Goal: Task Accomplishment & Management: Manage account settings

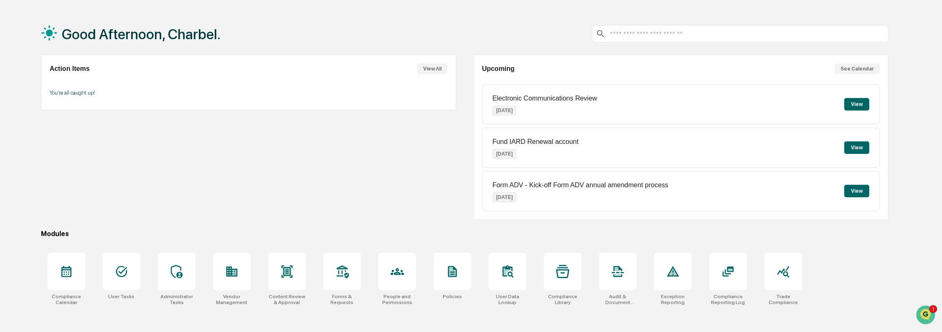
scroll to position [40, 0]
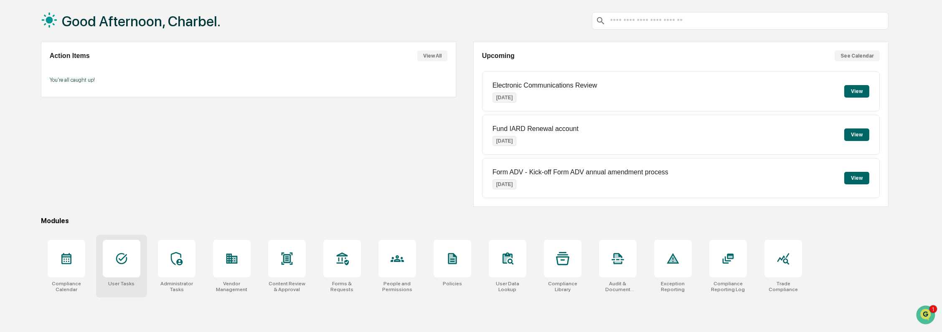
click at [122, 280] on div "User Tasks" at bounding box center [121, 266] width 51 height 63
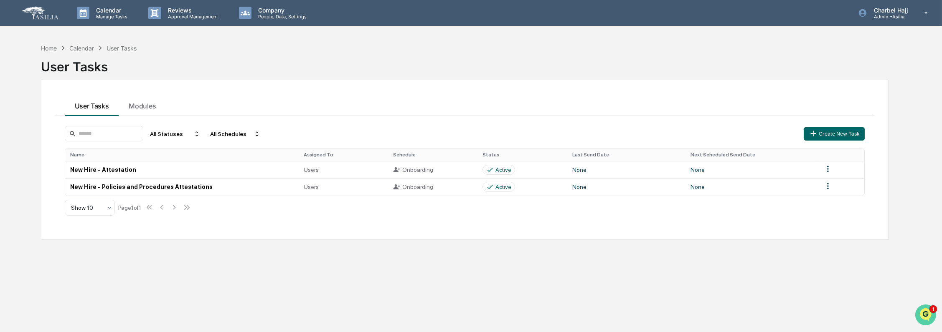
click at [929, 311] on img "Open customer support" at bounding box center [925, 315] width 21 height 17
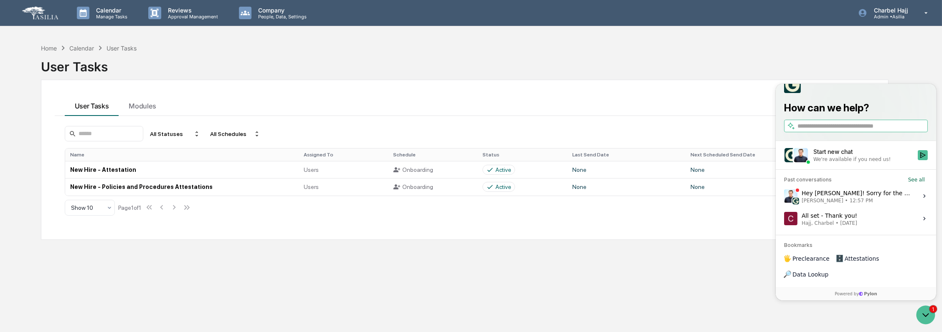
click at [680, 288] on div "Home Calendar User Tasks User Tasks User Tasks Modules All Statuses All Schedul…" at bounding box center [464, 206] width 873 height 332
click at [928, 313] on icon "Open customer support" at bounding box center [925, 314] width 21 height 21
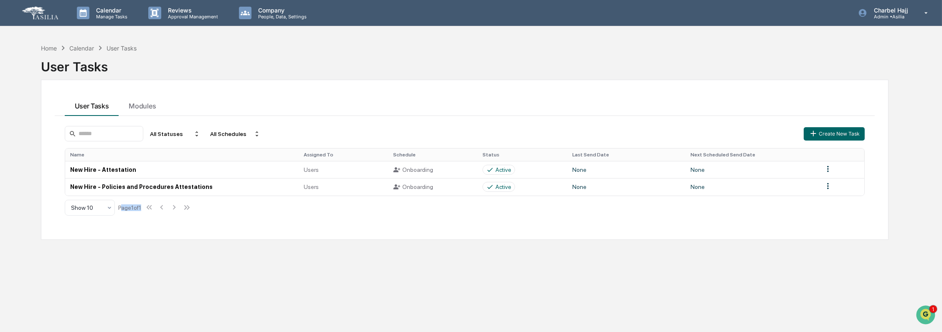
drag, startPoint x: 122, startPoint y: 209, endPoint x: 195, endPoint y: 211, distance: 73.6
click at [195, 211] on div "All Statuses All Schedules Create New Task Name Assigned To Schedule Status Las…" at bounding box center [465, 171] width 810 height 100
drag, startPoint x: 195, startPoint y: 211, endPoint x: 226, endPoint y: 211, distance: 30.9
click at [195, 211] on div "All Statuses All Schedules Create New Task Name Assigned To Schedule Status Las…" at bounding box center [465, 171] width 810 height 100
click at [307, 211] on div "All Statuses All Schedules Create New Task Name Assigned To Schedule Status Las…" at bounding box center [465, 171] width 810 height 100
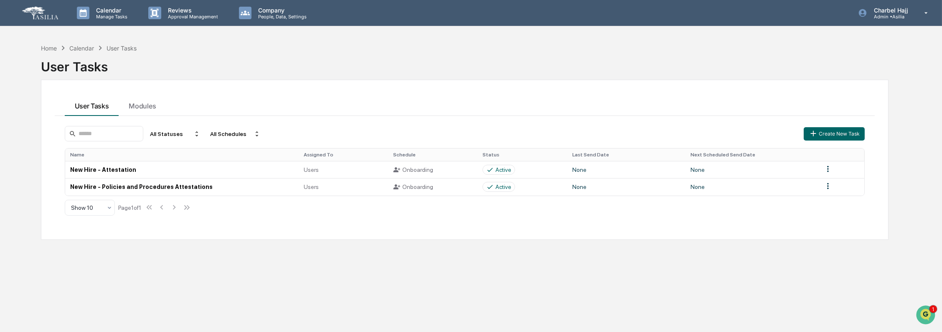
drag, startPoint x: 232, startPoint y: 211, endPoint x: 196, endPoint y: 211, distance: 35.9
click at [228, 211] on div "All Statuses All Schedules Create New Task Name Assigned To Schedule Status Las…" at bounding box center [465, 171] width 810 height 100
drag, startPoint x: 157, startPoint y: 208, endPoint x: 139, endPoint y: 205, distance: 18.1
click at [104, 205] on div "All Statuses All Schedules Create New Task Name Assigned To Schedule Status Las…" at bounding box center [465, 171] width 810 height 100
drag, startPoint x: 144, startPoint y: 206, endPoint x: 134, endPoint y: 208, distance: 9.8
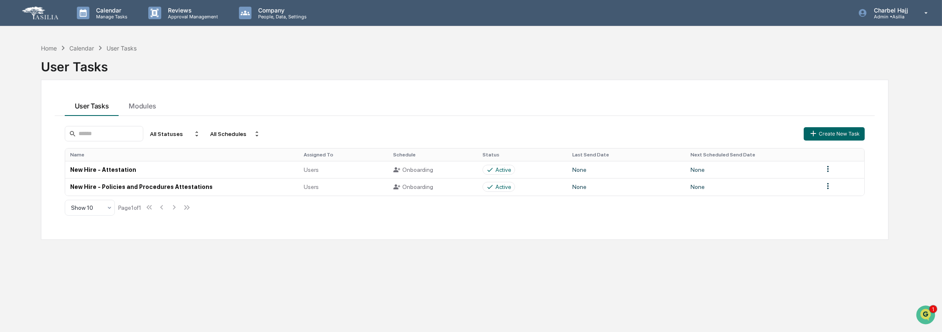
click at [144, 207] on div "Show 10 Page 1 of 1" at bounding box center [128, 208] width 127 height 17
click at [189, 208] on div "Show 10 Page 1 of 1" at bounding box center [128, 208] width 127 height 17
click at [199, 207] on div "All Statuses All Schedules Create New Task Name Assigned To Schedule Status Las…" at bounding box center [465, 171] width 810 height 100
click at [234, 209] on div "All Statuses All Schedules Create New Task Name Assigned To Schedule Status Las…" at bounding box center [465, 171] width 810 height 100
click at [126, 211] on div "Show 10 Page 1 of 1" at bounding box center [128, 208] width 127 height 17
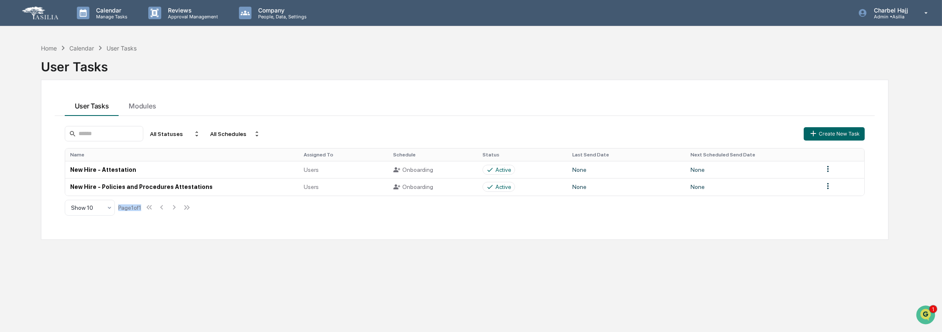
drag, startPoint x: 119, startPoint y: 207, endPoint x: 183, endPoint y: 207, distance: 63.5
click at [183, 207] on div "Show 10 Page 1 of 1" at bounding box center [128, 208] width 127 height 17
drag, startPoint x: 183, startPoint y: 207, endPoint x: 177, endPoint y: 193, distance: 15.1
click at [184, 207] on div "Show 10 Page 1 of 1" at bounding box center [128, 208] width 127 height 17
click at [194, 104] on div "User Tasks Modules" at bounding box center [465, 105] width 820 height 23
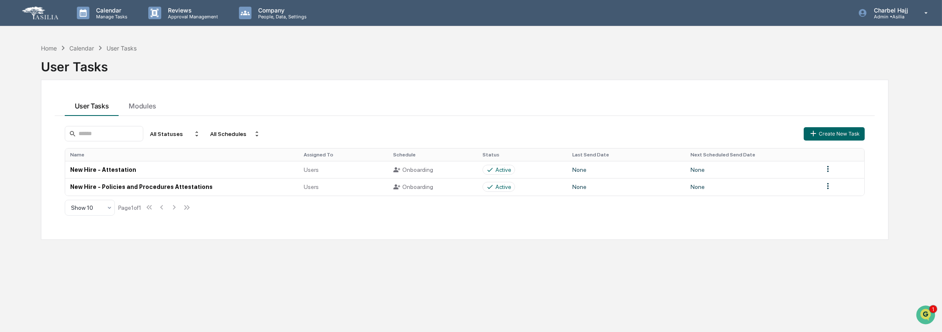
click at [133, 207] on div "Show 10 Page 1 of 1" at bounding box center [128, 208] width 127 height 17
drag, startPoint x: 119, startPoint y: 208, endPoint x: 204, endPoint y: 207, distance: 85.2
click at [204, 207] on div "All Statuses All Schedules Create New Task Name Assigned To Schedule Status Las…" at bounding box center [465, 171] width 810 height 100
click at [849, 134] on button "Create New Task" at bounding box center [834, 133] width 61 height 13
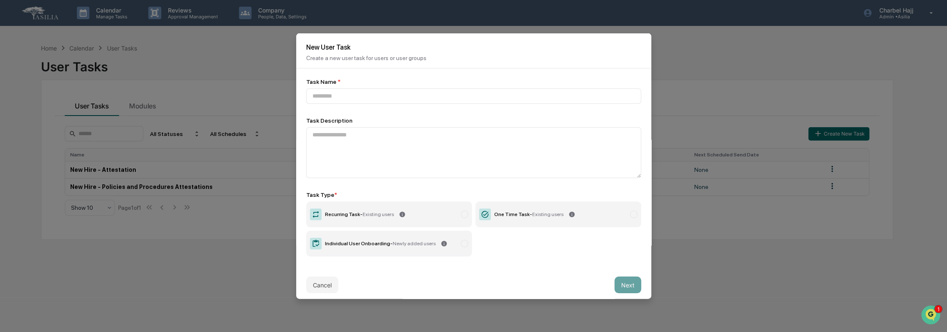
click at [384, 218] on span "Existing users" at bounding box center [378, 215] width 31 height 6
click at [361, 99] on input at bounding box center [473, 96] width 335 height 15
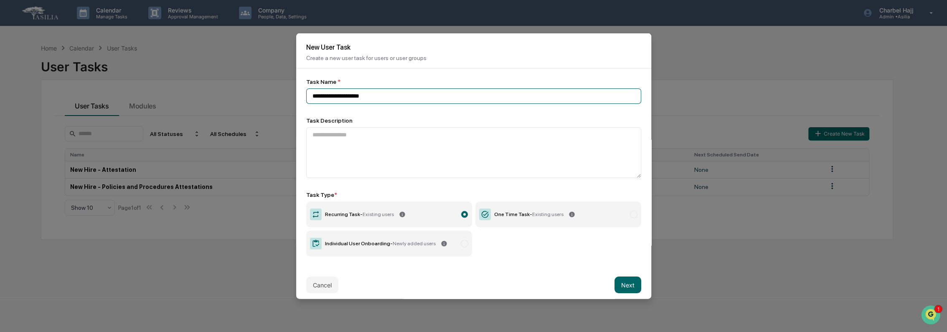
scroll to position [10, 0]
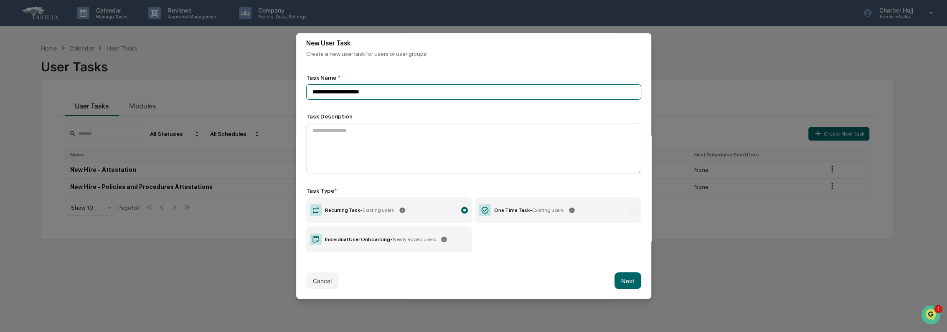
type input "**********"
click at [427, 205] on label "Recurring Task - Existing users" at bounding box center [389, 211] width 166 height 26
click at [619, 277] on button "Next" at bounding box center [627, 281] width 27 height 17
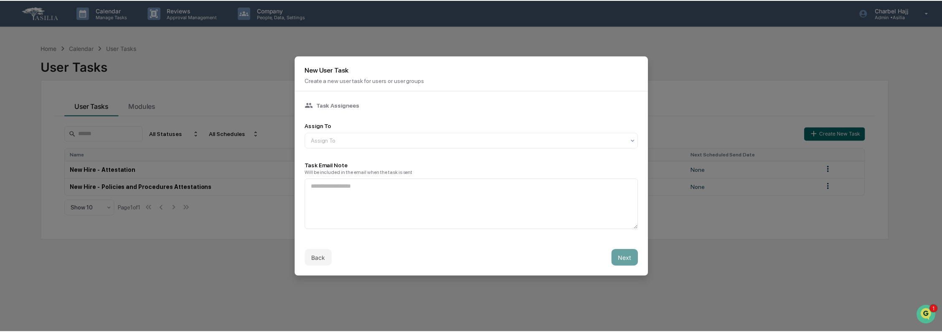
scroll to position [0, 0]
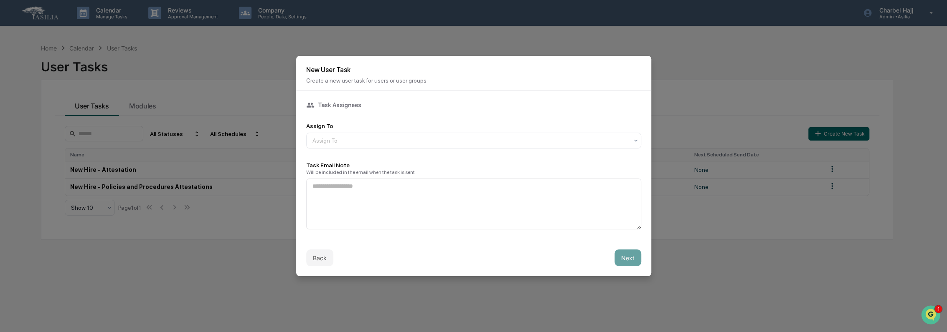
click at [336, 147] on div "Task Assignees Assign To Assign To Task Email Note Will be included in the emai…" at bounding box center [473, 165] width 335 height 129
click at [342, 143] on div "Assign To" at bounding box center [470, 141] width 324 height 12
click at [348, 160] on div "Users" at bounding box center [470, 158] width 329 height 17
click at [623, 257] on button "Next" at bounding box center [627, 258] width 27 height 17
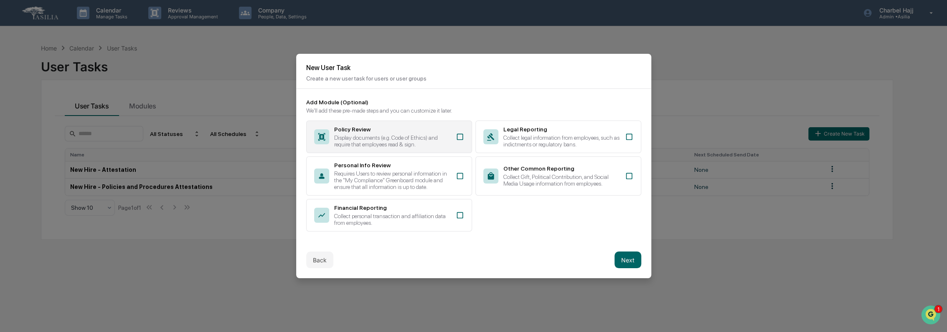
click at [420, 141] on div "Display documents (e.g. Code of Ethics) and require that employees read & sign." at bounding box center [392, 140] width 117 height 13
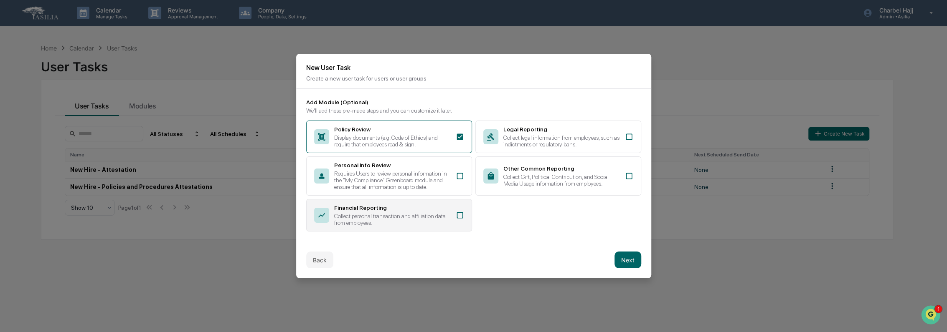
drag, startPoint x: 448, startPoint y: 217, endPoint x: 466, endPoint y: 207, distance: 20.4
click at [448, 216] on div "Financial Reporting Collect personal transaction and affiliation data from empl…" at bounding box center [389, 215] width 166 height 33
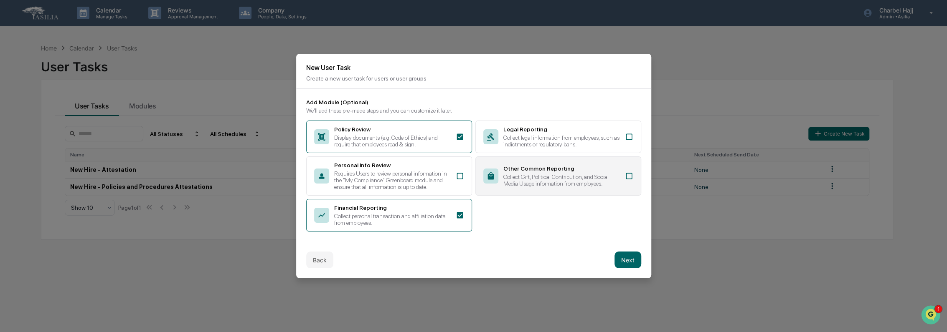
click at [576, 174] on div "Collect Gift, Political Contribution, and Social Media Usage information from e…" at bounding box center [561, 180] width 117 height 13
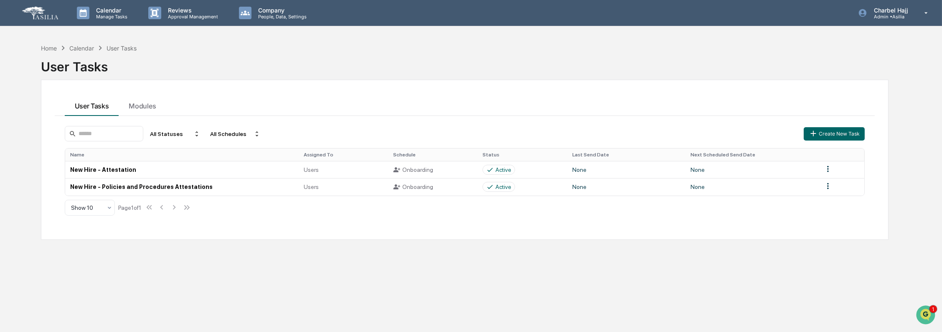
drag, startPoint x: 203, startPoint y: 211, endPoint x: 63, endPoint y: 207, distance: 140.0
click at [63, 207] on div "All Statuses All Schedules Create New Task Name Assigned To Schedule Status Las…" at bounding box center [465, 171] width 810 height 100
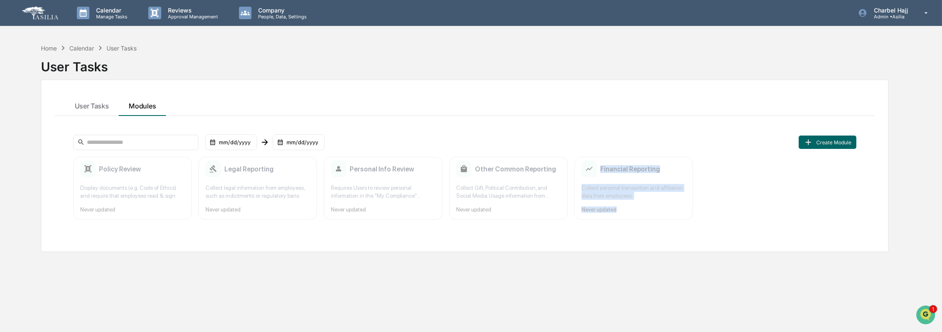
drag, startPoint x: 630, startPoint y: 211, endPoint x: 582, endPoint y: 159, distance: 70.4
click at [582, 159] on div "Financial Reporting Collect personal transaction and affiliation data from empl…" at bounding box center [633, 188] width 119 height 63
drag, startPoint x: 582, startPoint y: 159, endPoint x: 609, endPoint y: 180, distance: 34.1
click at [609, 180] on div "Financial Reporting Collect personal transaction and affiliation data from empl…" at bounding box center [633, 188] width 119 height 63
click at [610, 197] on div "Collect personal transaction and affiliation data from employees." at bounding box center [633, 192] width 104 height 16
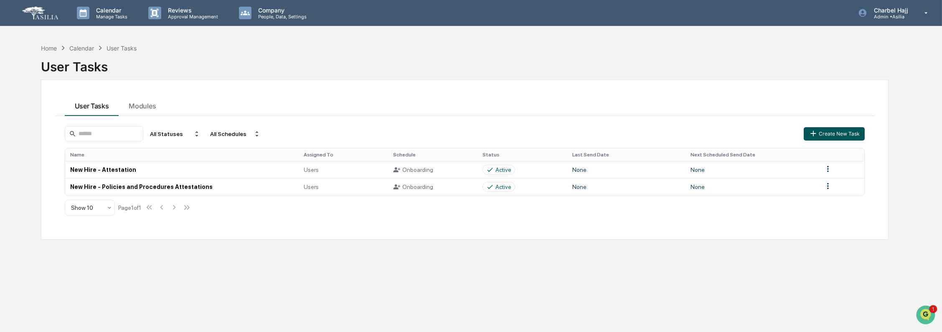
click at [832, 130] on button "Create New Task" at bounding box center [834, 133] width 61 height 13
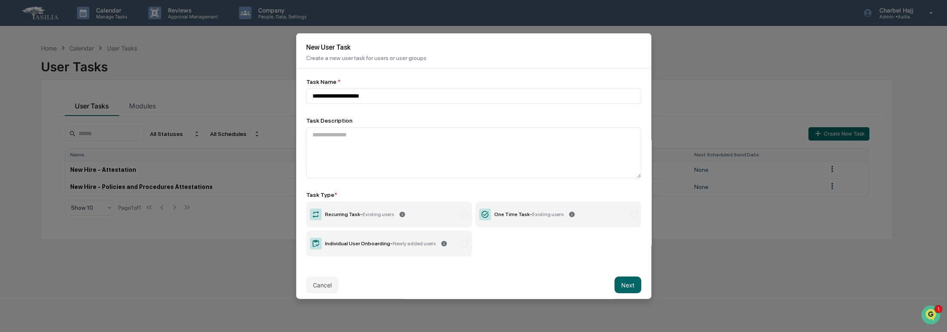
type input "**********"
click at [403, 223] on label "Recurring Task - Existing users" at bounding box center [389, 215] width 166 height 26
click at [621, 288] on button "Next" at bounding box center [627, 285] width 27 height 17
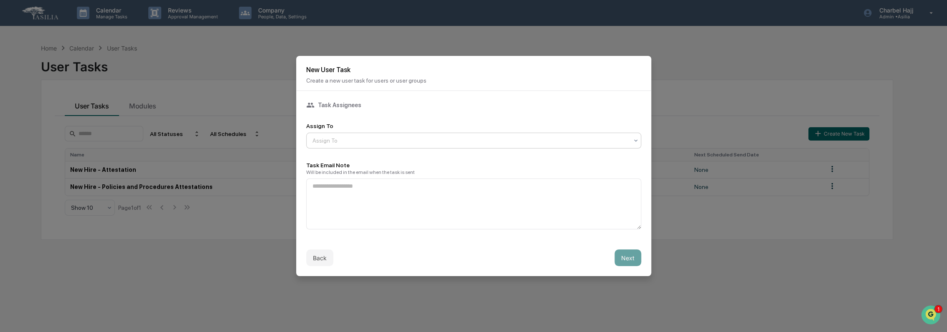
click at [397, 142] on div at bounding box center [470, 141] width 316 height 8
click at [511, 160] on div "Users" at bounding box center [470, 158] width 329 height 17
drag, startPoint x: 622, startPoint y: 259, endPoint x: 611, endPoint y: 259, distance: 11.7
click at [622, 259] on button "Next" at bounding box center [627, 258] width 27 height 17
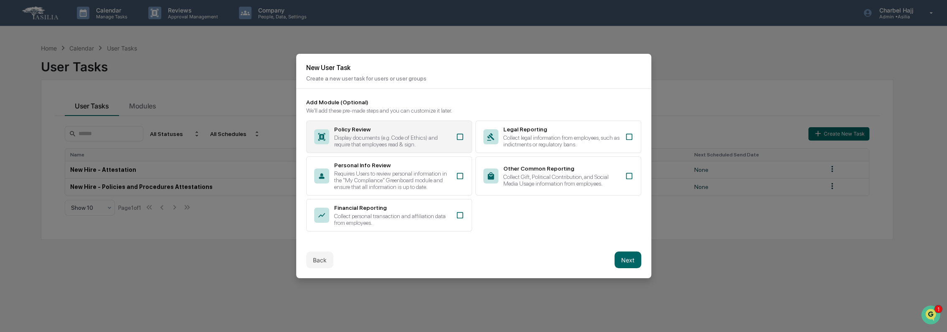
click at [388, 137] on div "Display documents (e.g. Code of Ethics) and require that employees read & sign." at bounding box center [392, 140] width 117 height 13
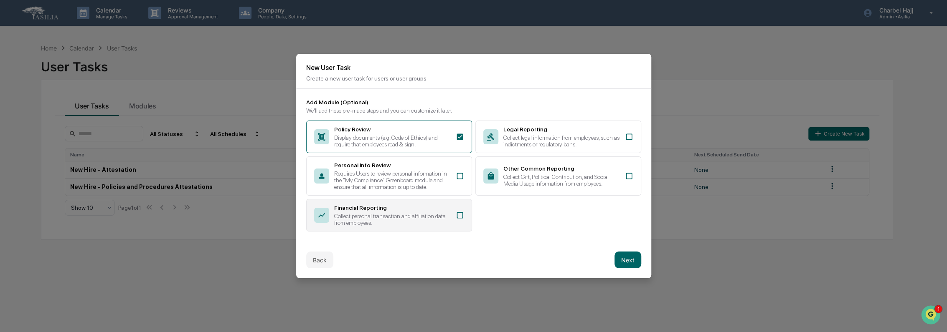
click at [409, 215] on div "Collect personal transaction and affiliation data from employees." at bounding box center [392, 219] width 117 height 13
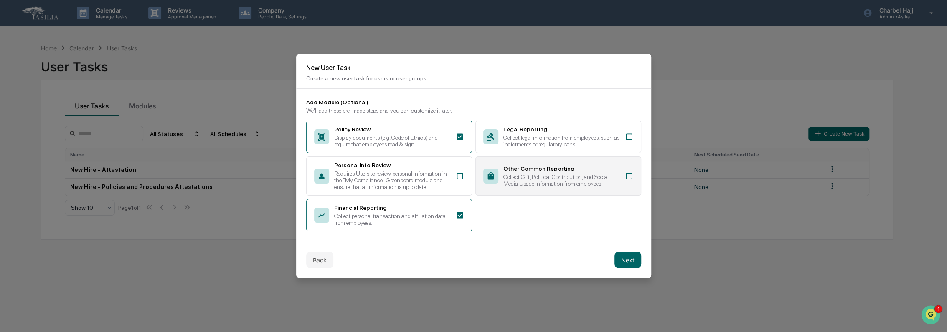
click at [562, 174] on div "Collect Gift, Political Contribution, and Social Media Usage information from e…" at bounding box center [561, 180] width 117 height 13
click at [621, 260] on button "Next" at bounding box center [627, 260] width 27 height 17
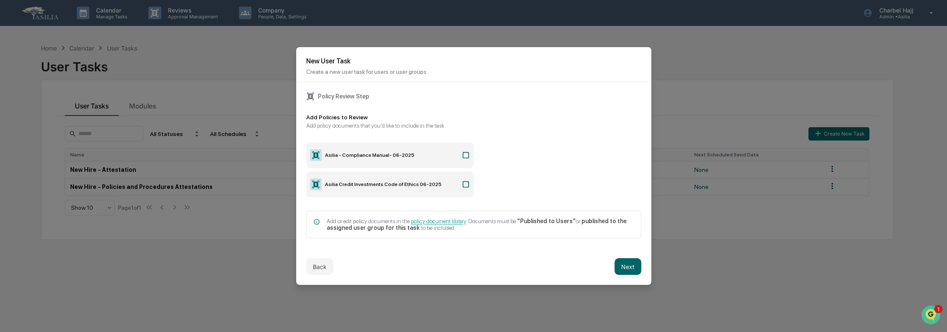
click at [393, 155] on label "Asilia - Compliance Manual- 06-2025" at bounding box center [389, 155] width 167 height 26
click at [405, 185] on label "Asilia Credit Investments Code of Ethics 06-2025" at bounding box center [389, 185] width 167 height 26
click at [624, 264] on button "Next" at bounding box center [627, 267] width 27 height 17
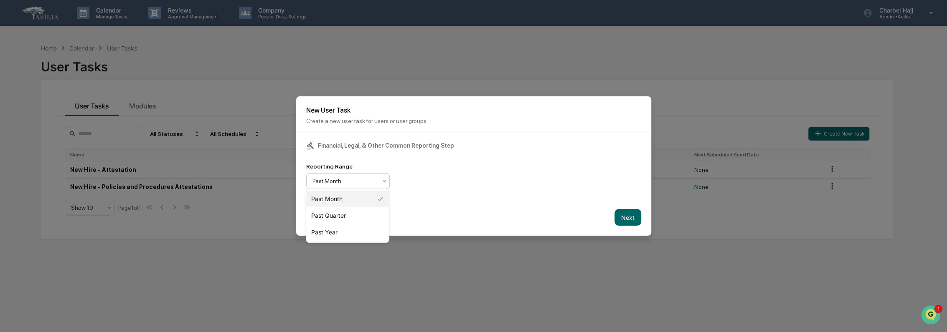
click at [352, 178] on div at bounding box center [344, 181] width 64 height 8
click at [365, 224] on div "Past Year" at bounding box center [347, 232] width 83 height 17
click at [363, 177] on div at bounding box center [344, 181] width 64 height 8
click at [358, 213] on div "Past Quarter" at bounding box center [347, 216] width 83 height 17
click at [621, 217] on button "Next" at bounding box center [627, 217] width 27 height 17
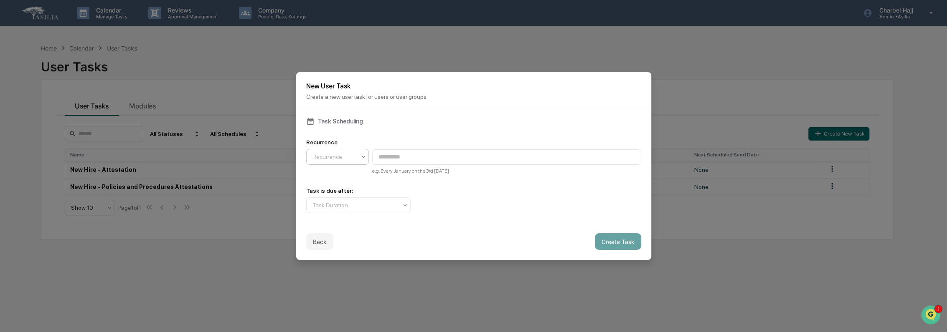
click at [335, 159] on div at bounding box center [333, 157] width 43 height 8
click at [340, 179] on div "Quarterly" at bounding box center [337, 174] width 62 height 17
type input "**********"
click at [370, 203] on div at bounding box center [354, 205] width 85 height 8
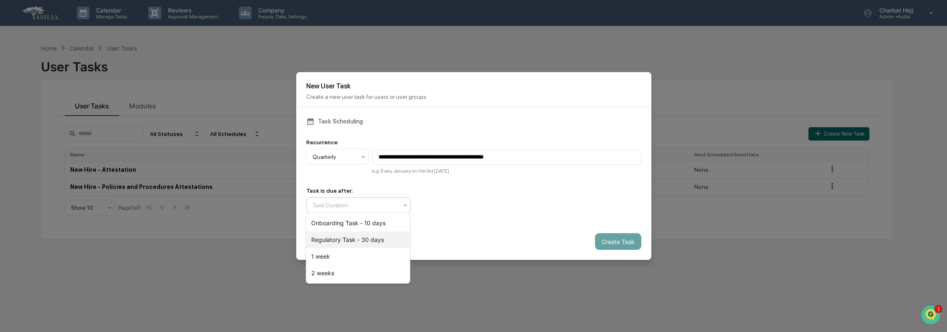
click at [388, 238] on div "Regulatory Task - 30 days" at bounding box center [358, 240] width 104 height 17
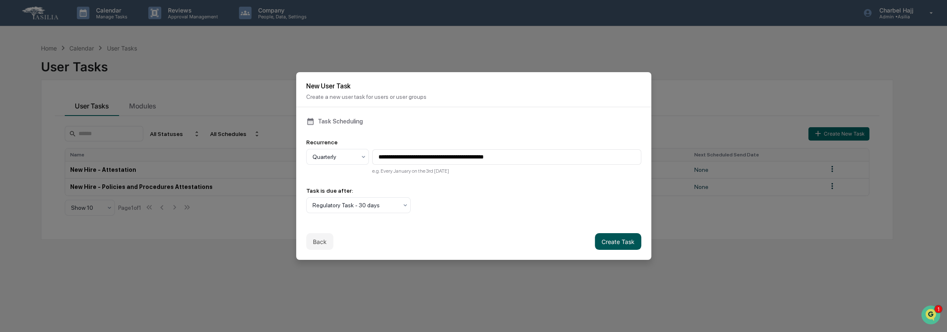
click at [618, 241] on button "Create Task" at bounding box center [618, 241] width 46 height 17
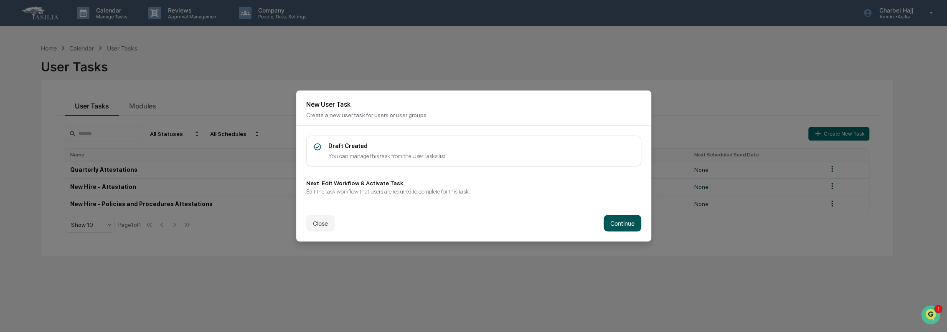
click at [613, 222] on button "Continue" at bounding box center [623, 223] width 38 height 17
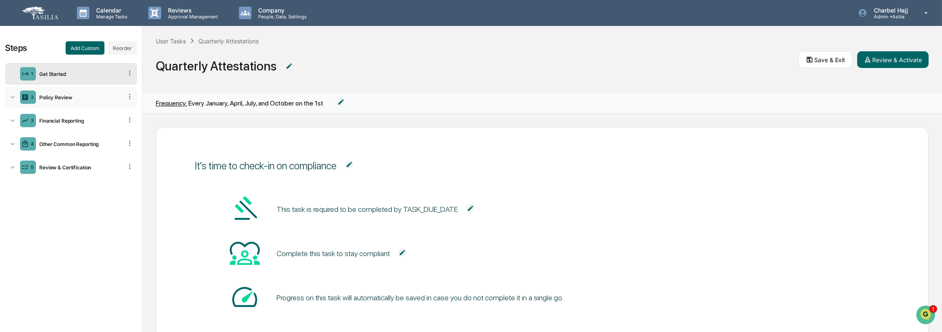
click at [53, 96] on div "Policy Review" at bounding box center [79, 97] width 86 height 6
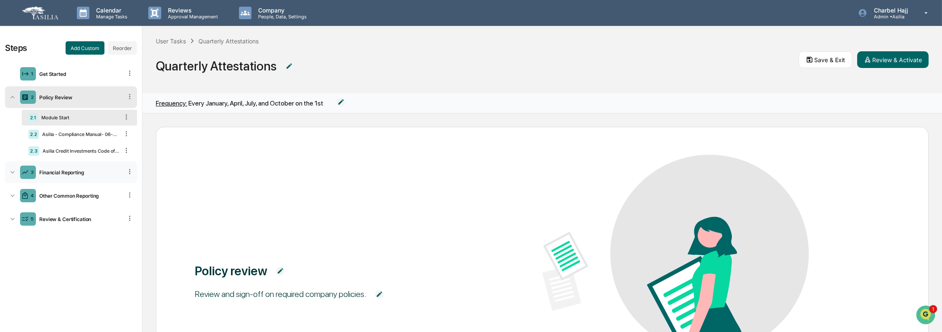
click at [36, 172] on div "Financial Reporting" at bounding box center [79, 173] width 86 height 6
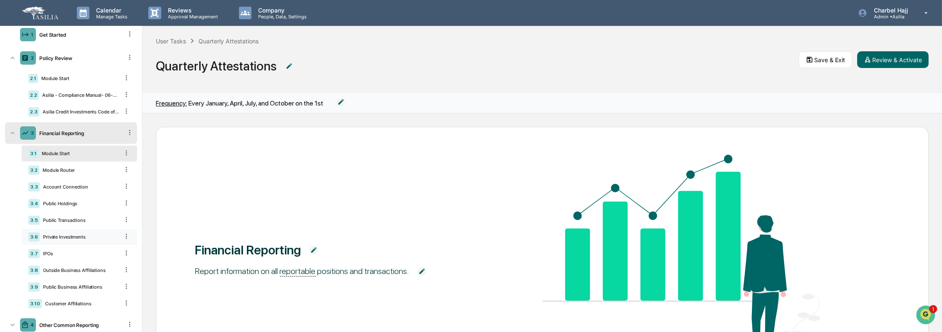
scroll to position [84, 0]
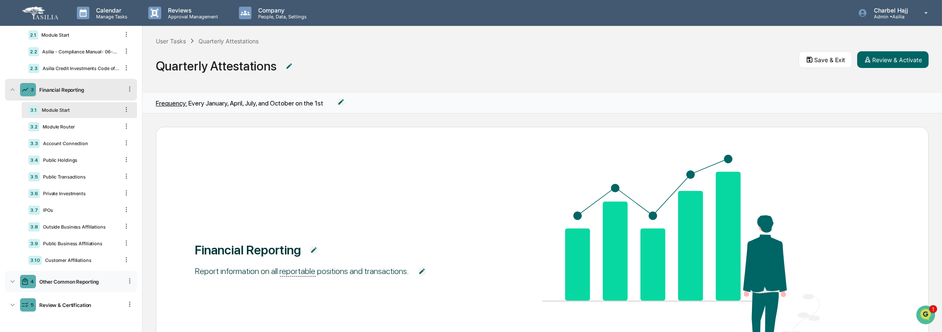
click at [48, 276] on div "4 Other Common Reporting" at bounding box center [71, 282] width 132 height 22
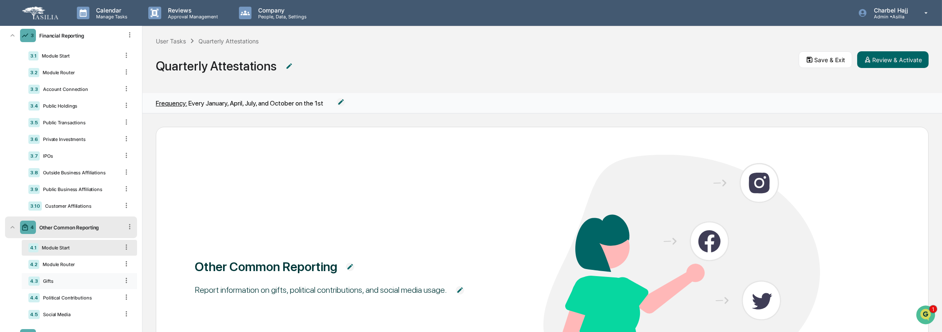
scroll to position [170, 0]
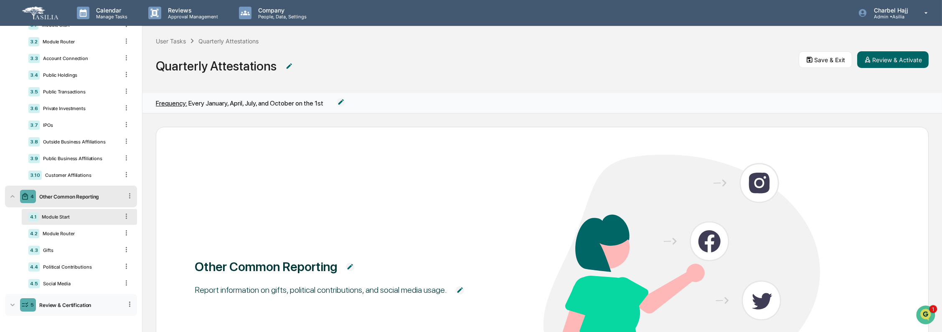
click at [54, 304] on div "Review & Certification" at bounding box center [79, 305] width 86 height 6
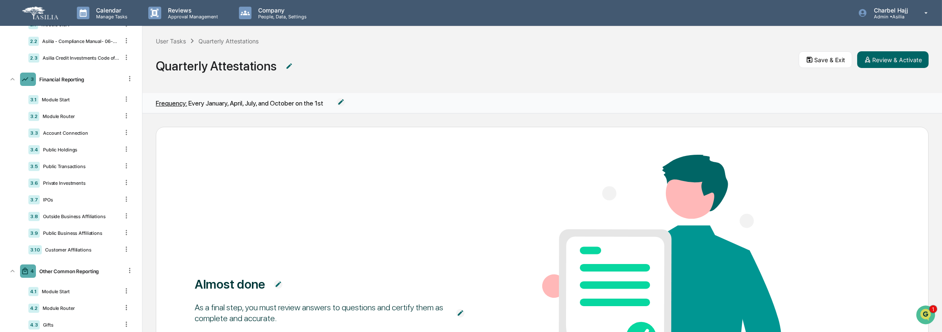
scroll to position [66, 0]
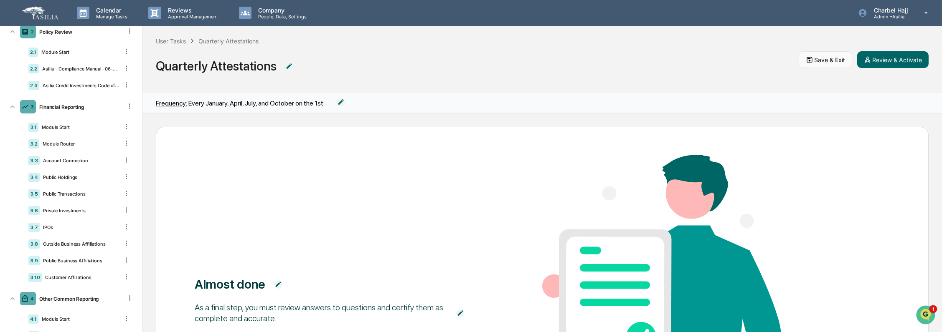
click at [815, 58] on button "Save & Exit" at bounding box center [825, 59] width 53 height 17
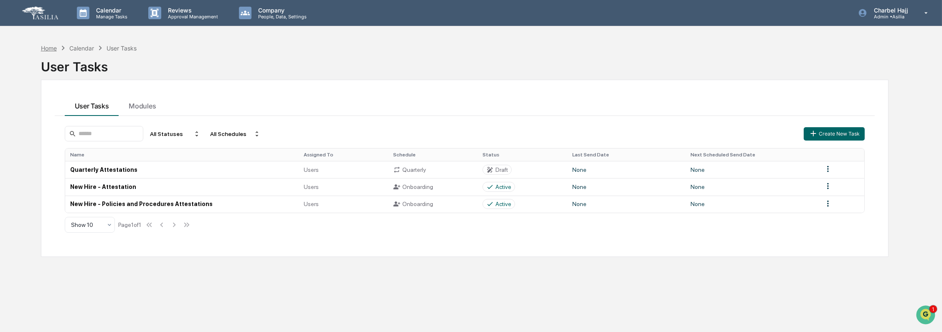
click at [48, 48] on div "Home" at bounding box center [49, 48] width 16 height 7
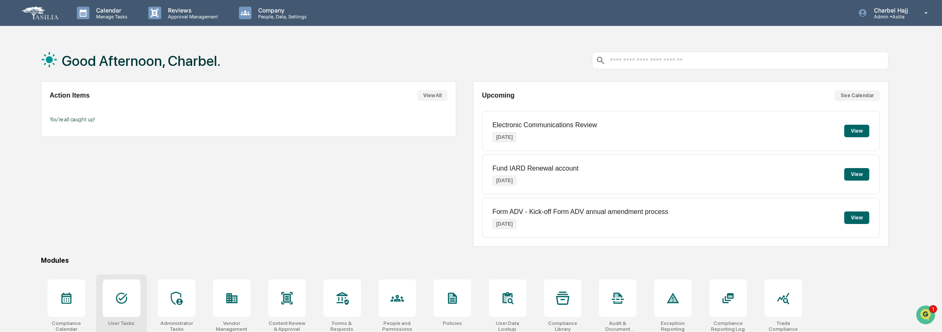
click at [126, 307] on div at bounding box center [122, 299] width 38 height 38
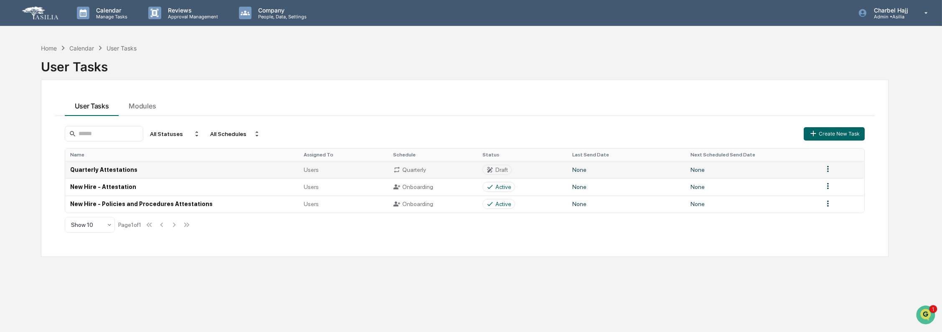
click at [93, 172] on td "Quarterly Attestations" at bounding box center [182, 169] width 234 height 17
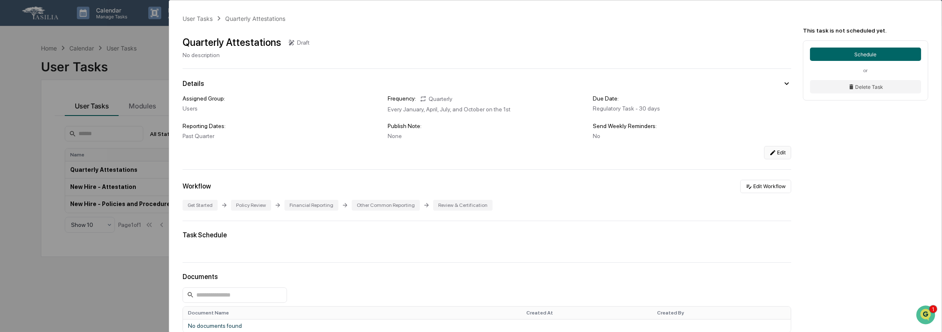
click at [769, 151] on icon at bounding box center [772, 153] width 7 height 7
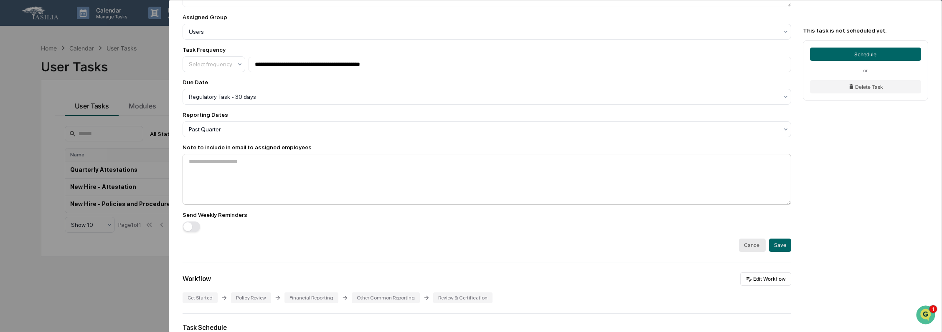
scroll to position [180, 0]
click at [747, 246] on button "Cancel" at bounding box center [752, 247] width 27 height 13
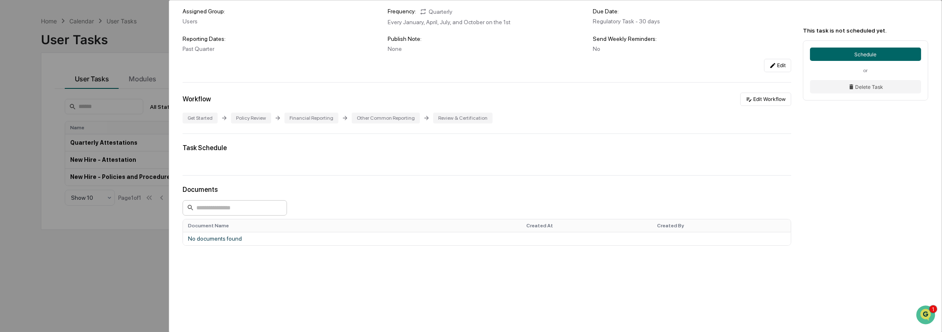
scroll to position [40, 0]
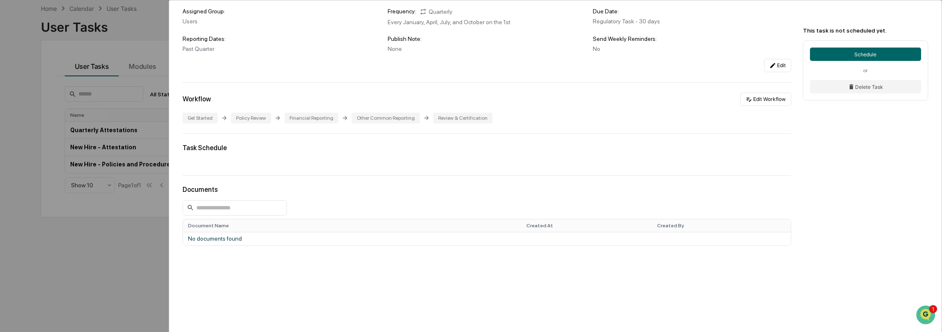
click at [64, 146] on div "User Tasks Quarterly Attestations Quarterly Attestations Draft No description D…" at bounding box center [471, 166] width 942 height 332
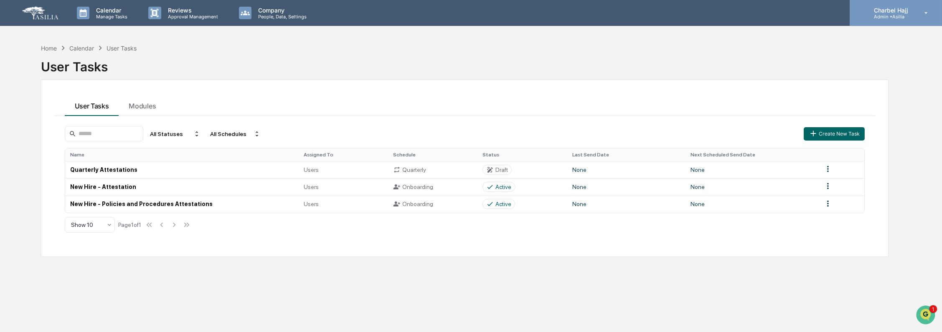
click at [895, 22] on div "Charbel Hajj Admin • [GEOGRAPHIC_DATA]" at bounding box center [896, 13] width 92 height 26
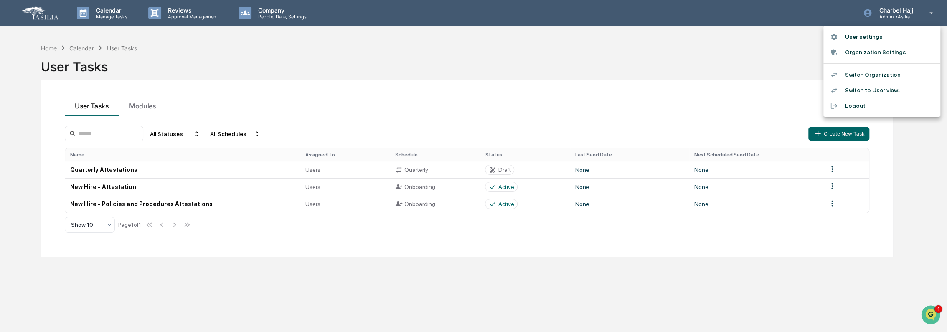
click at [863, 90] on li "Switch to User view..." at bounding box center [881, 90] width 117 height 15
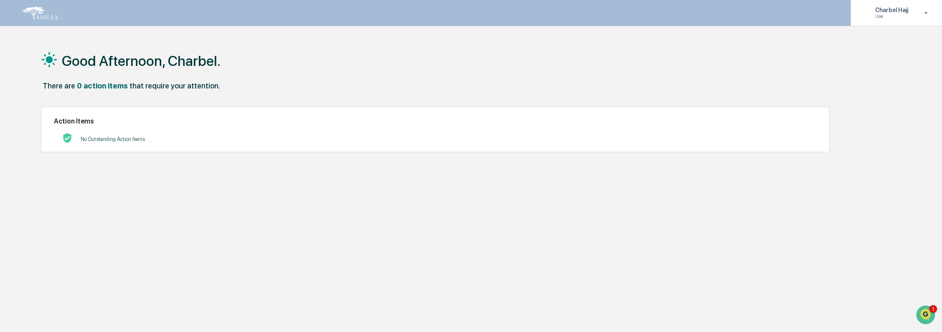
click at [897, 11] on p "Charbel Hajj" at bounding box center [890, 10] width 44 height 7
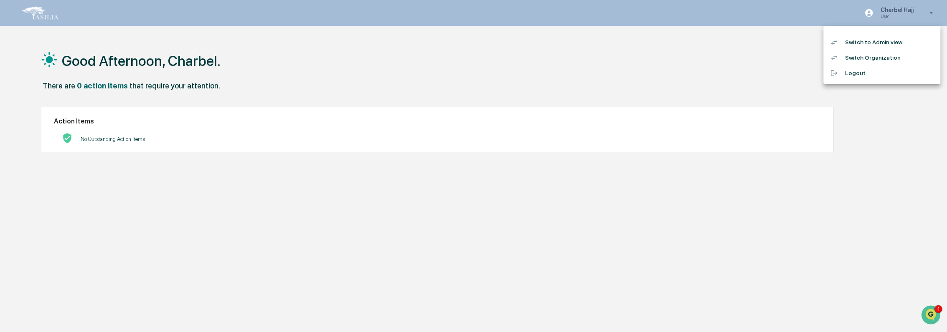
click at [249, 18] on div at bounding box center [473, 166] width 947 height 332
drag, startPoint x: 901, startPoint y: 12, endPoint x: 907, endPoint y: 30, distance: 19.2
click at [900, 12] on p "Charbel Hajj" at bounding box center [890, 10] width 44 height 7
click at [885, 43] on li "Switch to Admin view..." at bounding box center [881, 42] width 117 height 15
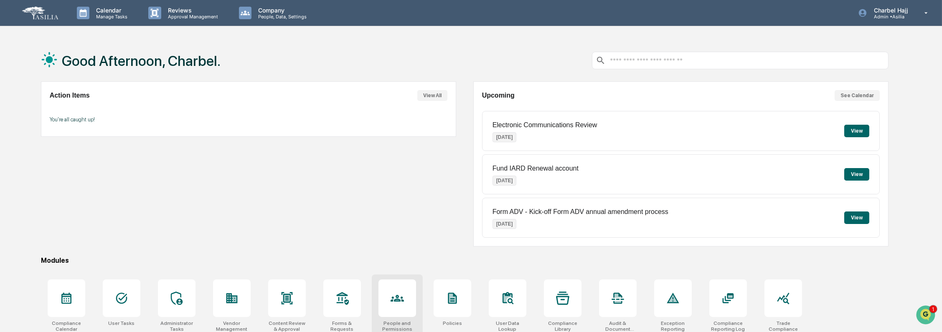
click at [391, 293] on icon at bounding box center [397, 298] width 13 height 13
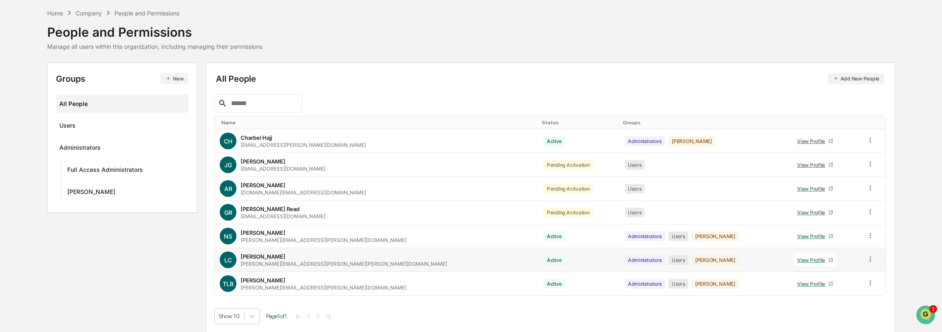
click at [797, 261] on div "View Profile" at bounding box center [812, 260] width 31 height 6
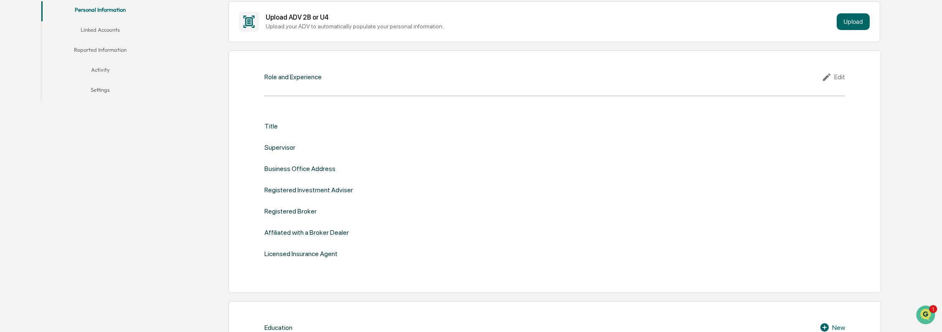
click at [101, 33] on button "Linked Accounts" at bounding box center [100, 31] width 118 height 20
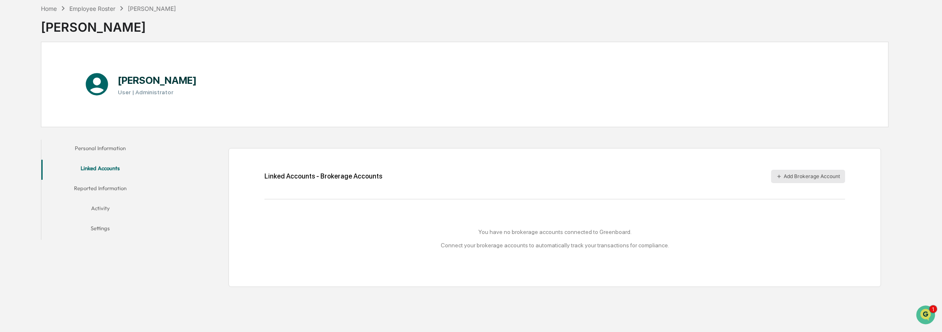
click at [789, 177] on button "Add Brokerage Account" at bounding box center [808, 176] width 74 height 13
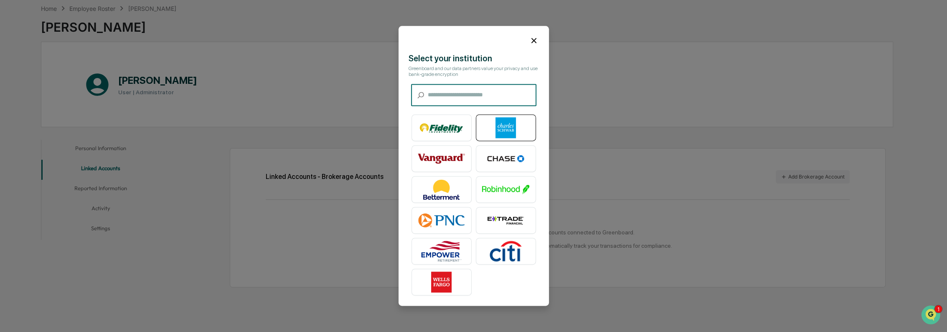
click at [507, 125] on img at bounding box center [506, 128] width 48 height 21
click at [531, 38] on icon at bounding box center [533, 40] width 9 height 9
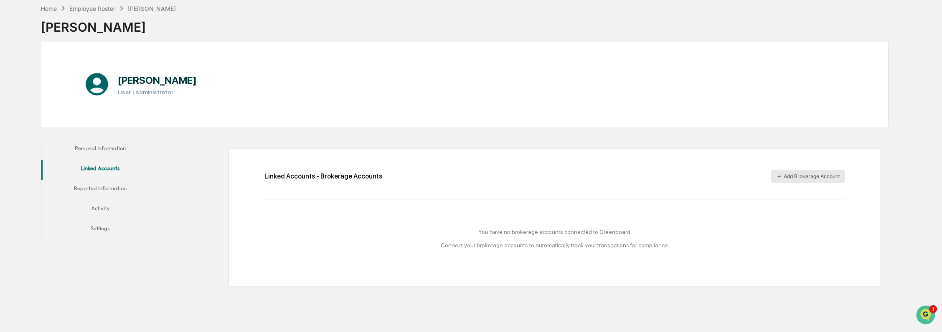
click at [830, 179] on button "Add Brokerage Account" at bounding box center [808, 176] width 74 height 13
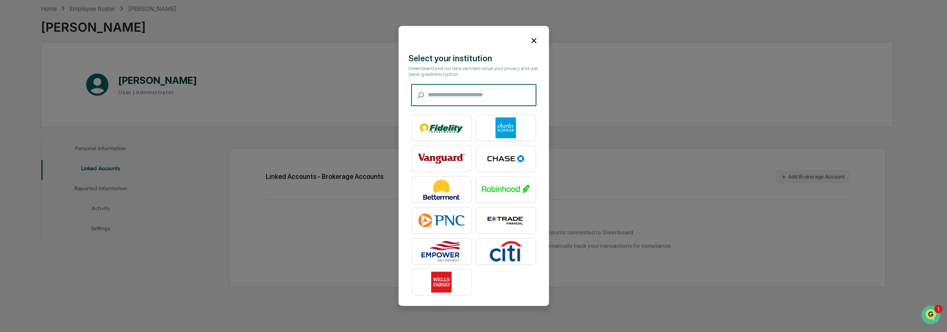
click at [467, 90] on input "text" at bounding box center [482, 95] width 109 height 22
click at [531, 40] on icon at bounding box center [533, 40] width 5 height 5
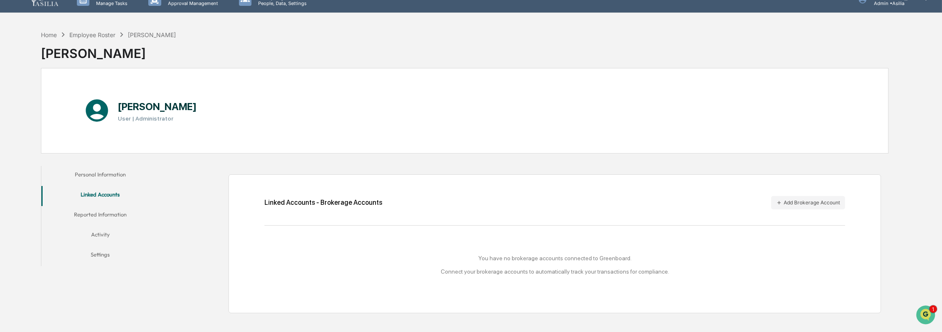
scroll to position [0, 0]
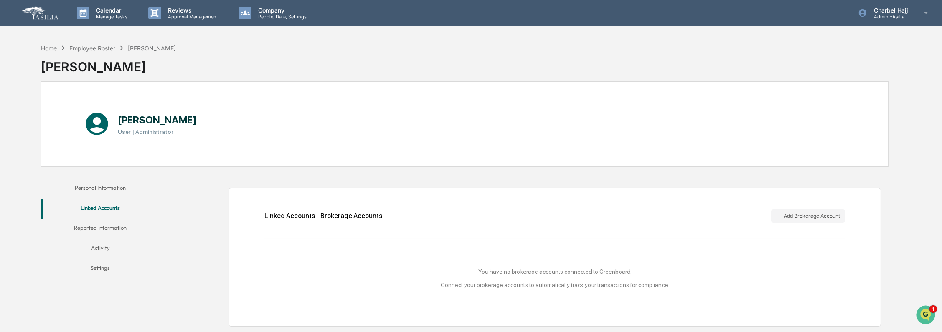
click at [43, 48] on div "Home" at bounding box center [49, 48] width 16 height 7
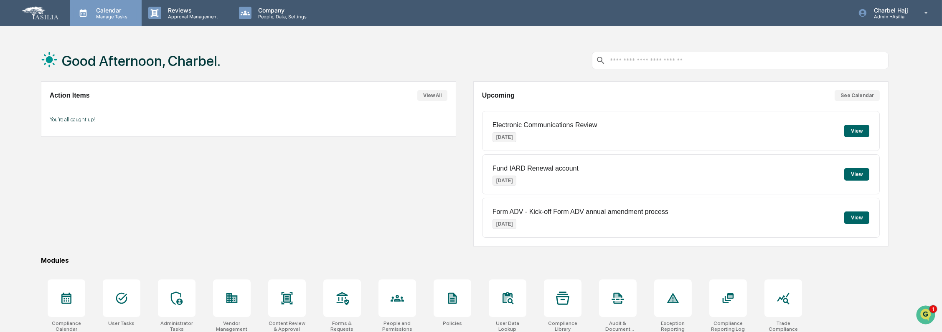
click at [110, 17] on p "Manage Tasks" at bounding box center [110, 17] width 42 height 6
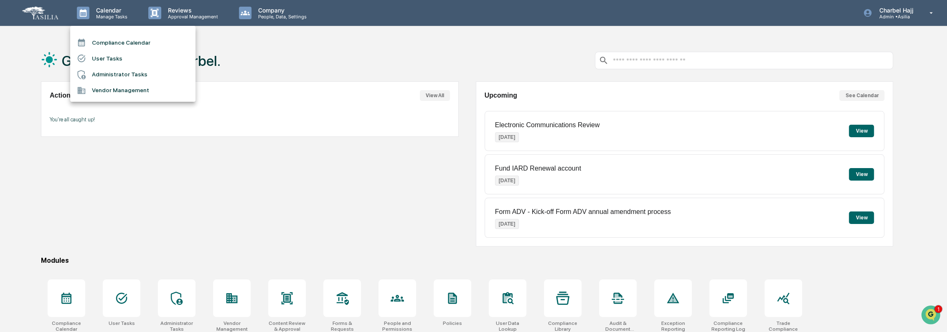
drag, startPoint x: 371, startPoint y: 173, endPoint x: 577, endPoint y: 166, distance: 206.5
click at [372, 177] on div at bounding box center [473, 166] width 947 height 332
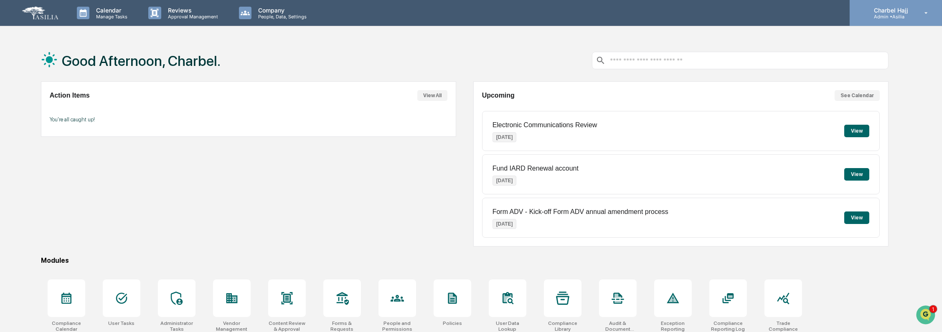
click at [908, 18] on p "Admin • Asilia" at bounding box center [889, 17] width 45 height 6
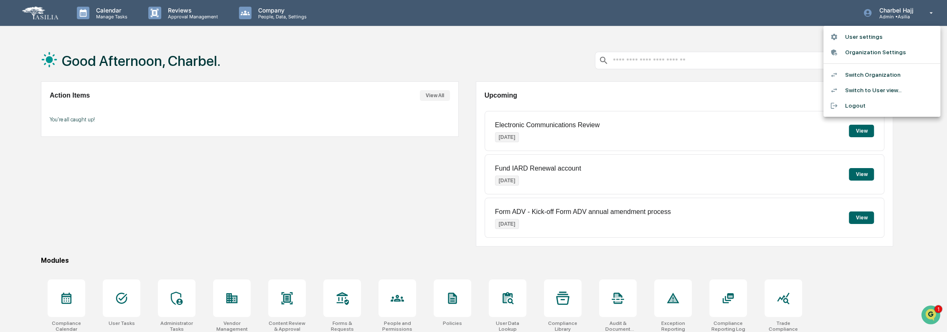
click at [348, 299] on div at bounding box center [473, 166] width 947 height 332
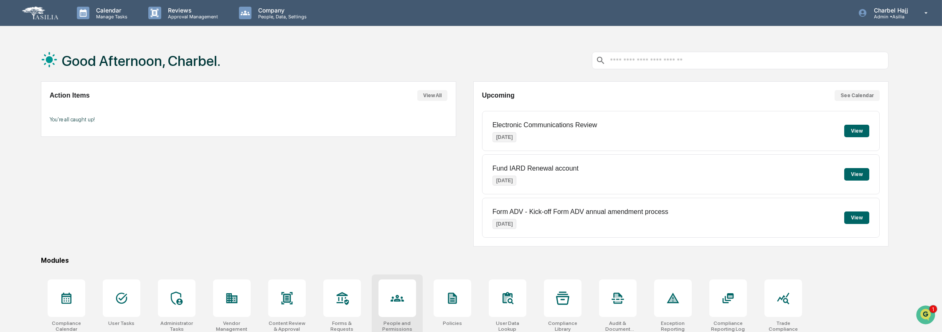
scroll to position [40, 0]
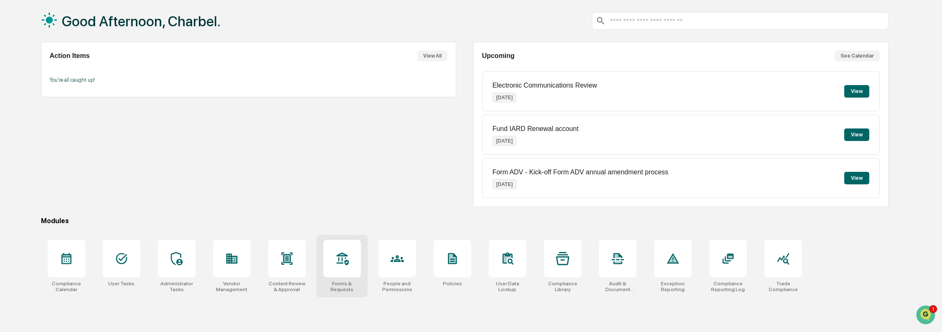
click at [348, 276] on div at bounding box center [342, 259] width 38 height 38
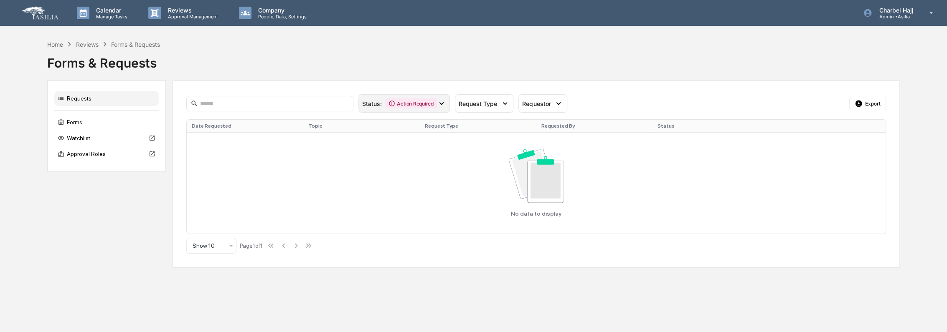
click at [441, 104] on icon at bounding box center [441, 103] width 9 height 9
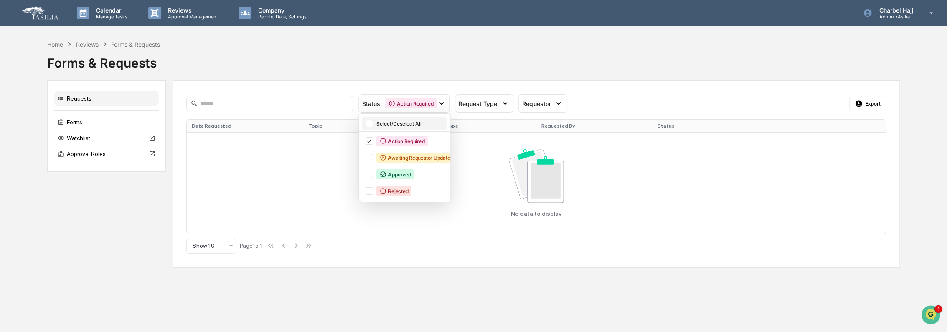
click at [368, 123] on div at bounding box center [369, 124] width 8 height 8
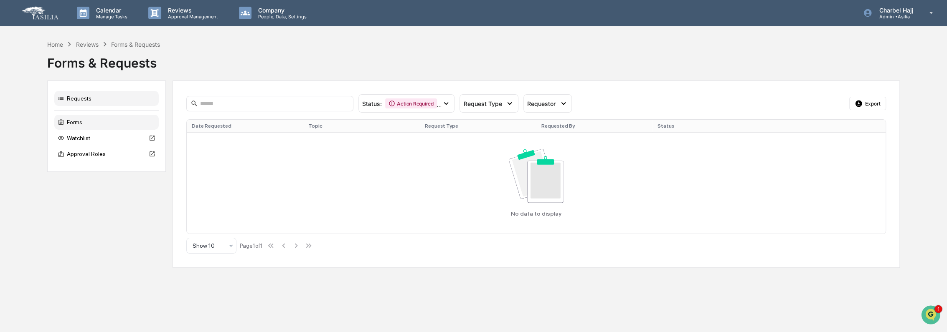
click at [91, 119] on div "Forms" at bounding box center [106, 122] width 104 height 15
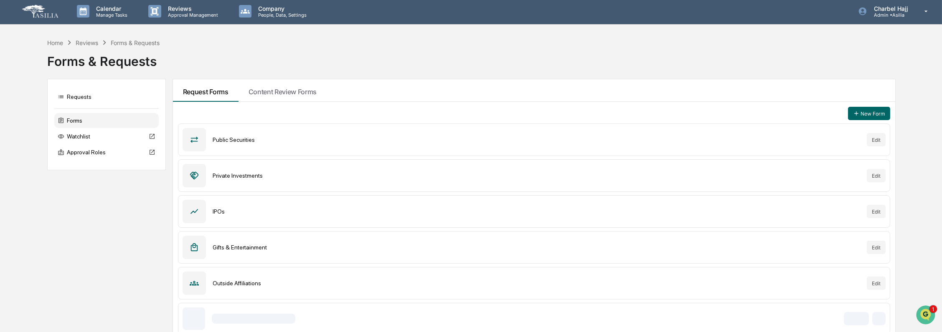
scroll to position [8, 0]
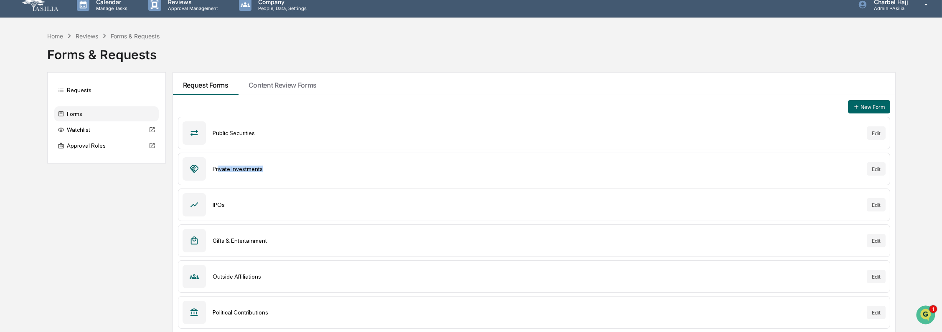
drag, startPoint x: 217, startPoint y: 169, endPoint x: 282, endPoint y: 168, distance: 65.6
click at [282, 168] on div "Private Investments" at bounding box center [537, 169] width 648 height 7
drag, startPoint x: 282, startPoint y: 168, endPoint x: 218, endPoint y: 130, distance: 75.1
click at [218, 130] on div "Public Securities" at bounding box center [537, 133] width 648 height 7
drag, startPoint x: 207, startPoint y: 169, endPoint x: 275, endPoint y: 166, distance: 67.7
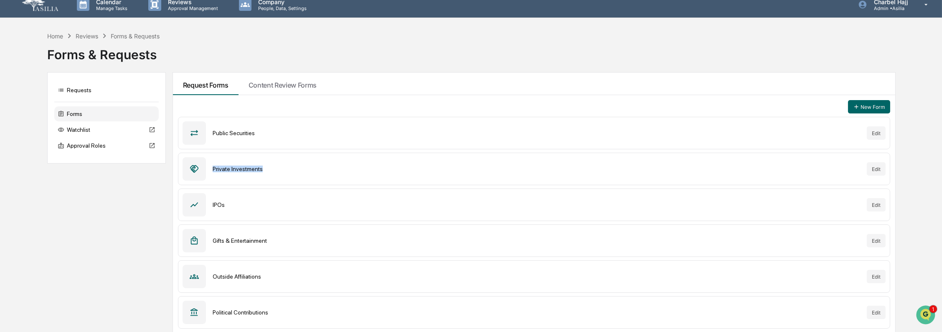
click at [275, 166] on div "Private Investments Edit" at bounding box center [534, 169] width 713 height 33
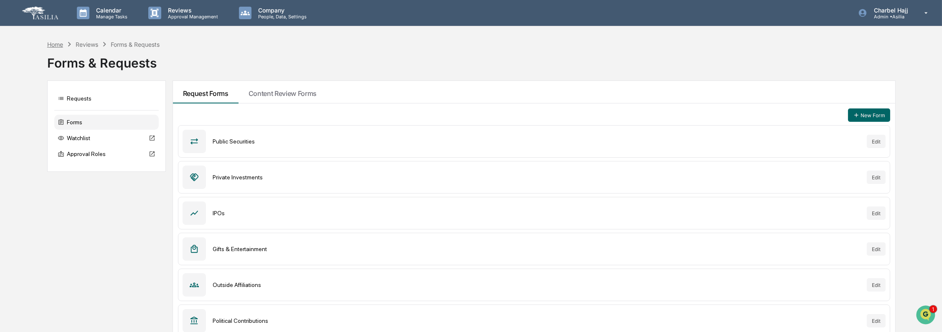
click at [59, 45] on div "Home" at bounding box center [55, 44] width 16 height 7
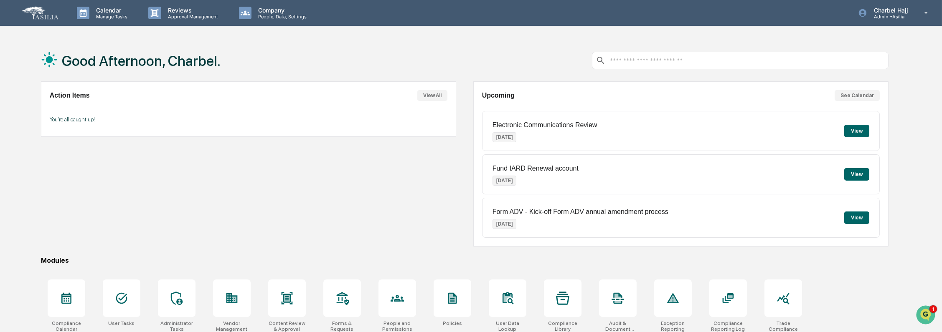
scroll to position [40, 0]
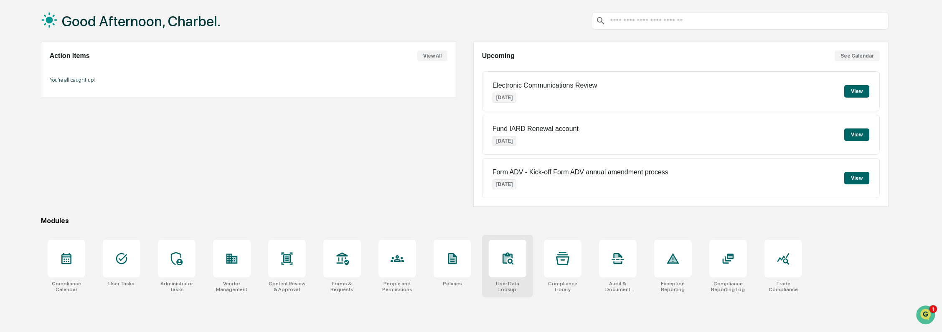
click at [524, 277] on div "User Data Lookup" at bounding box center [507, 266] width 51 height 63
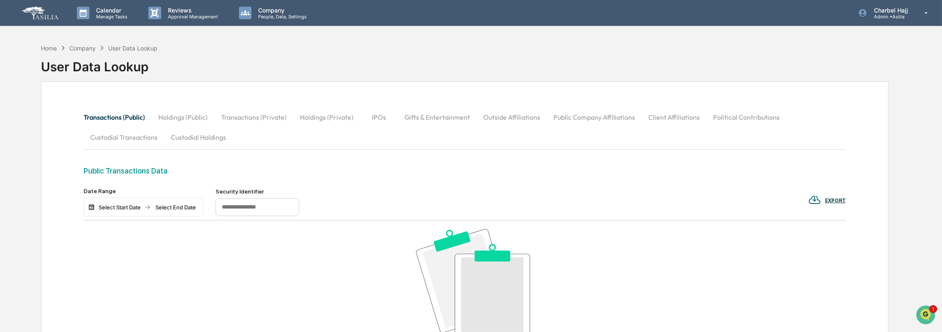
click at [269, 119] on button "Transactions (Private)" at bounding box center [253, 117] width 79 height 20
click at [317, 117] on button "Holdings (Private)" at bounding box center [326, 117] width 67 height 20
click at [53, 48] on div "Home" at bounding box center [49, 48] width 16 height 7
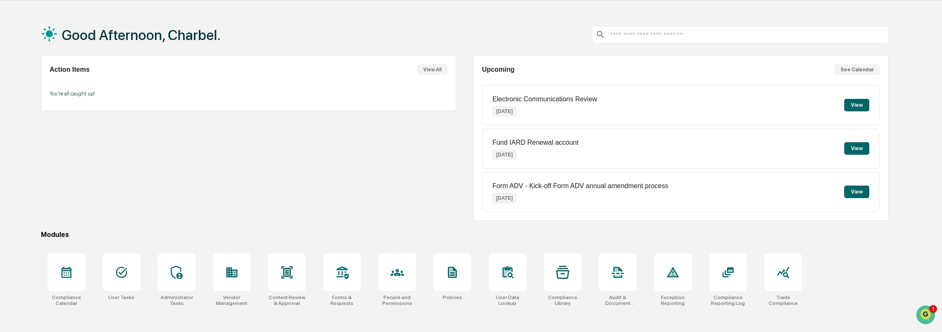
scroll to position [40, 0]
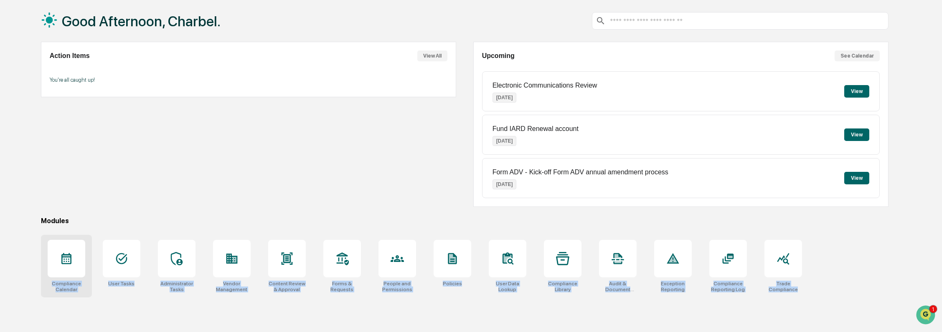
drag, startPoint x: 829, startPoint y: 287, endPoint x: 50, endPoint y: 284, distance: 779.4
click at [50, 284] on div "Compliance Calendar User Tasks Administrator Tasks Vendor Management Content Re…" at bounding box center [465, 266] width 848 height 63
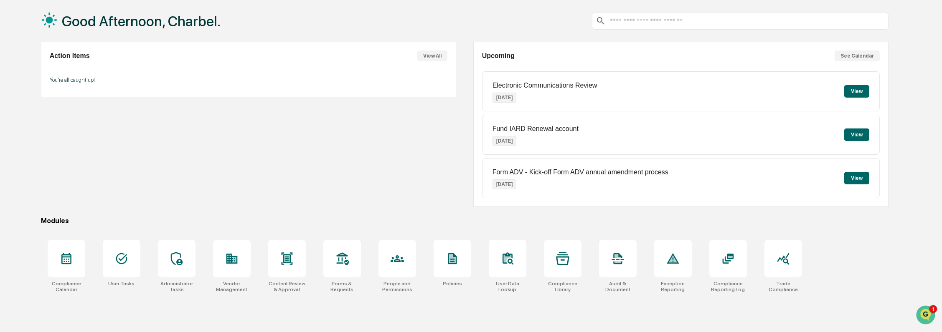
click at [532, 221] on div "Modules" at bounding box center [465, 221] width 848 height 8
click at [78, 272] on div at bounding box center [67, 259] width 38 height 38
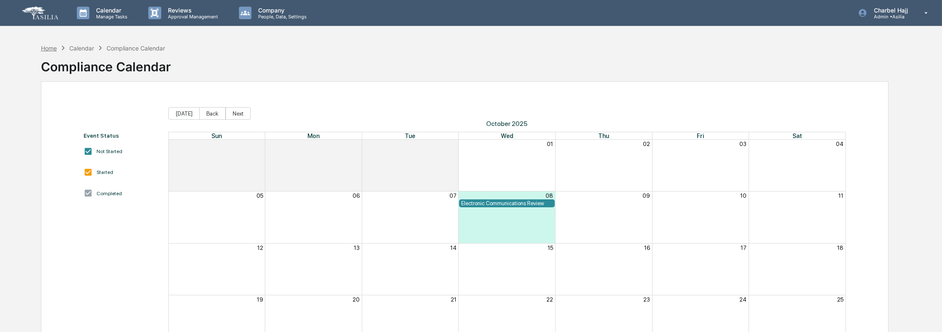
click at [51, 46] on div "Home" at bounding box center [49, 48] width 16 height 7
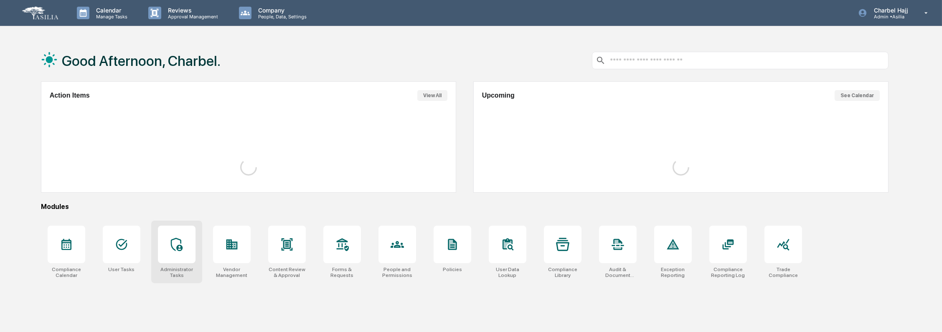
scroll to position [40, 0]
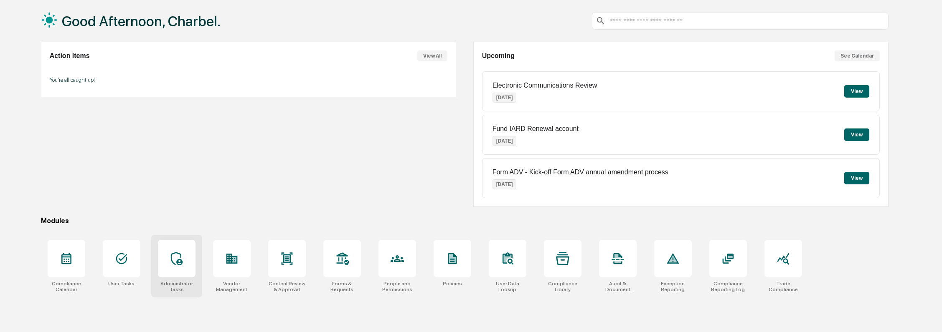
click at [187, 264] on div at bounding box center [177, 259] width 38 height 38
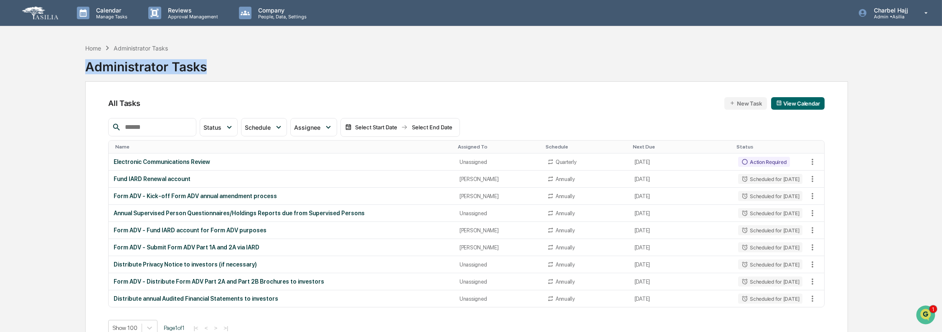
drag, startPoint x: 80, startPoint y: 66, endPoint x: 250, endPoint y: 67, distance: 170.0
click at [250, 67] on div "Home Administrator Tasks Administrator Tasks All Tasks New Task View Calendar S…" at bounding box center [467, 206] width 788 height 332
click at [236, 63] on div "Home Administrator Tasks Administrator Tasks" at bounding box center [466, 61] width 763 height 42
click at [742, 100] on button "New Task" at bounding box center [745, 103] width 42 height 13
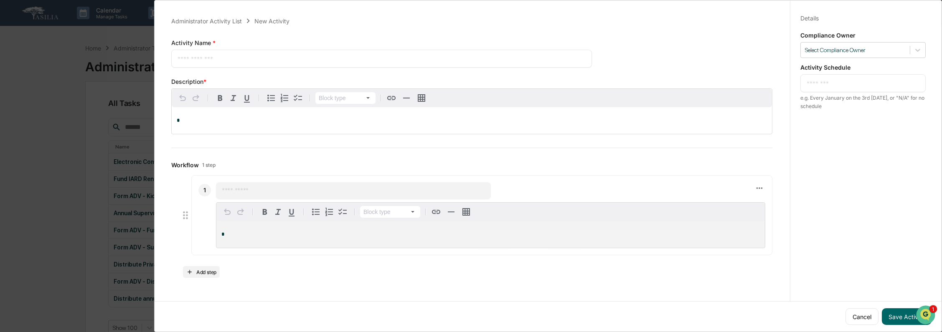
click at [264, 61] on textarea at bounding box center [382, 58] width 408 height 9
type textarea "**********"
click at [275, 124] on p "*" at bounding box center [472, 121] width 590 height 6
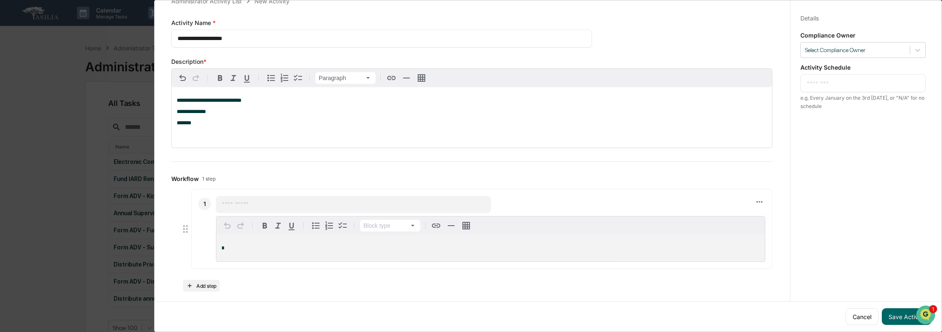
scroll to position [30, 0]
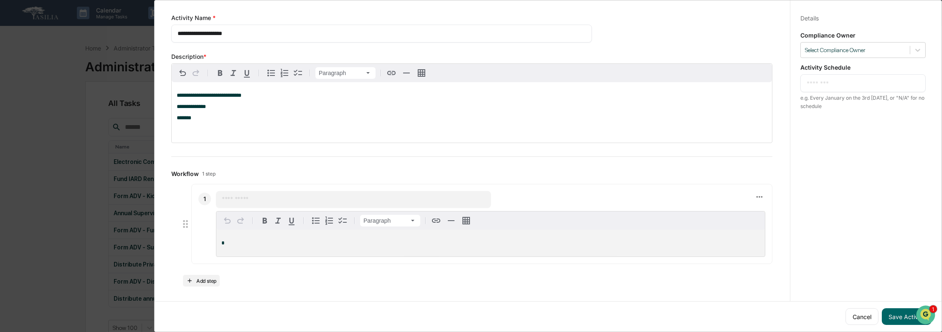
drag, startPoint x: 486, startPoint y: 256, endPoint x: 478, endPoint y: 255, distance: 7.9
click at [485, 256] on div "*" at bounding box center [490, 243] width 548 height 27
click at [250, 199] on input "text" at bounding box center [353, 199] width 263 height 8
type input "**********"
click at [253, 244] on p "*" at bounding box center [490, 244] width 538 height 6
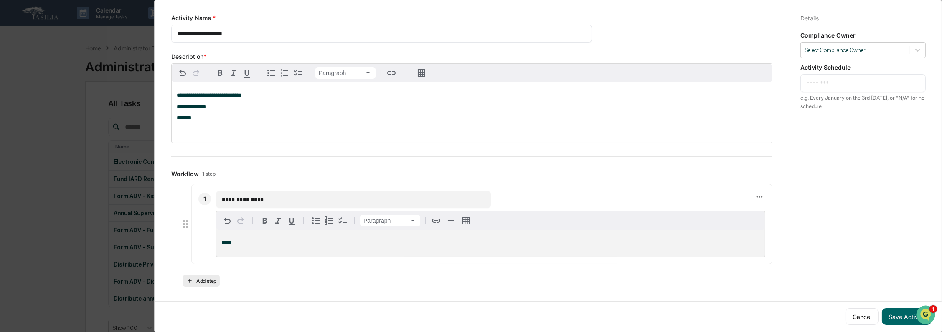
click at [208, 285] on button "Add step" at bounding box center [201, 281] width 37 height 12
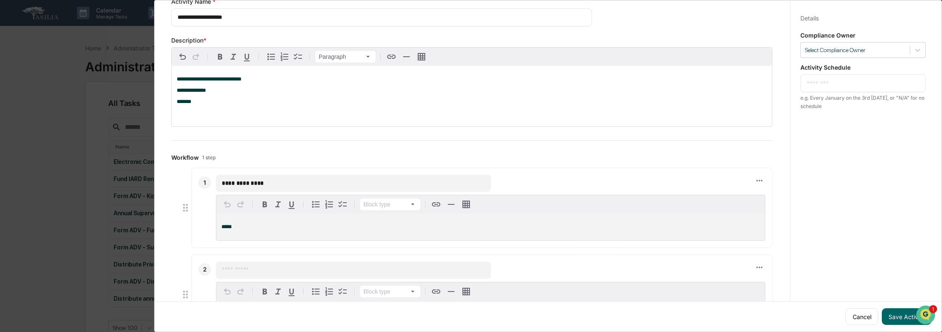
scroll to position [76, 0]
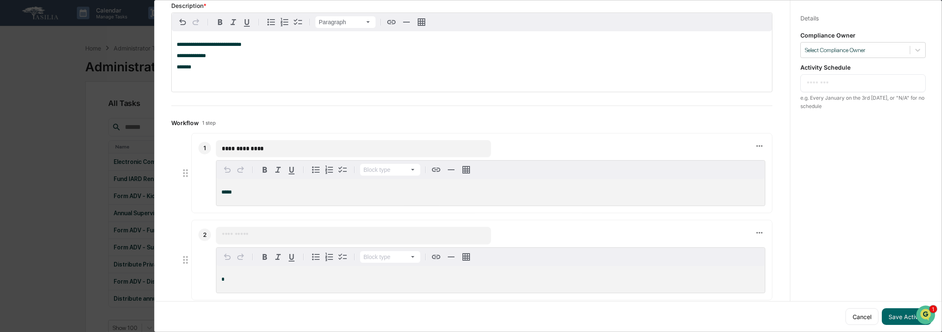
click at [263, 240] on input "text" at bounding box center [353, 235] width 263 height 8
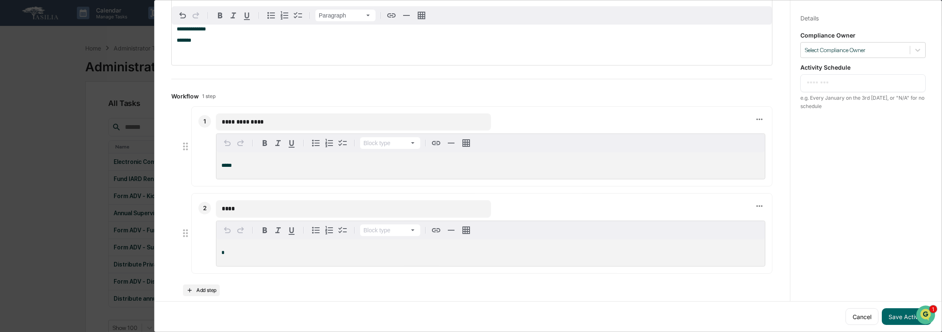
scroll to position [117, 0]
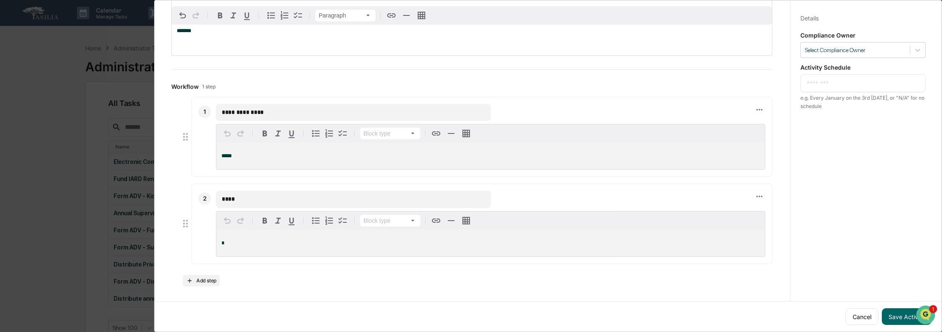
type input "****"
click at [261, 241] on p "*" at bounding box center [490, 244] width 538 height 6
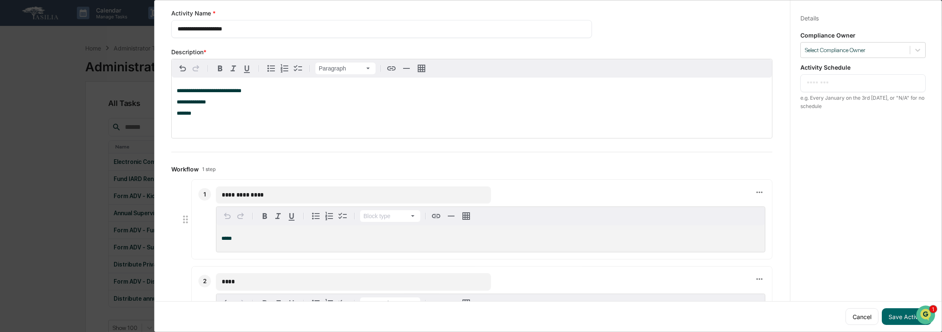
scroll to position [0, 0]
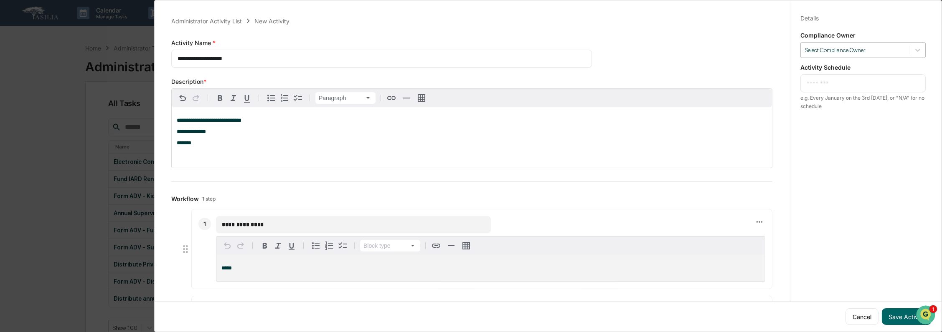
click at [869, 50] on div at bounding box center [855, 50] width 101 height 8
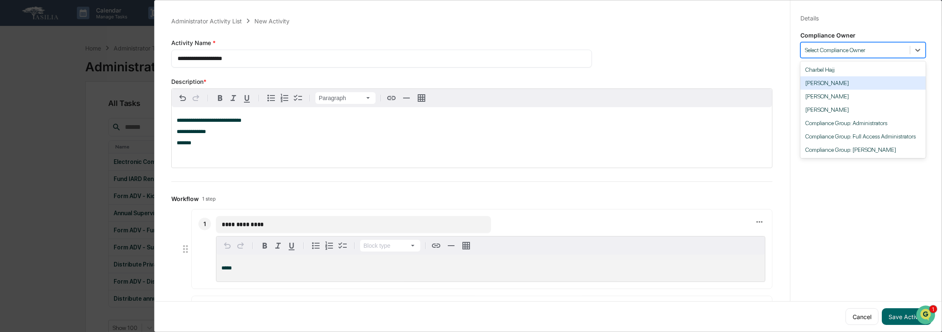
click at [862, 81] on div "[PERSON_NAME]" at bounding box center [862, 82] width 125 height 13
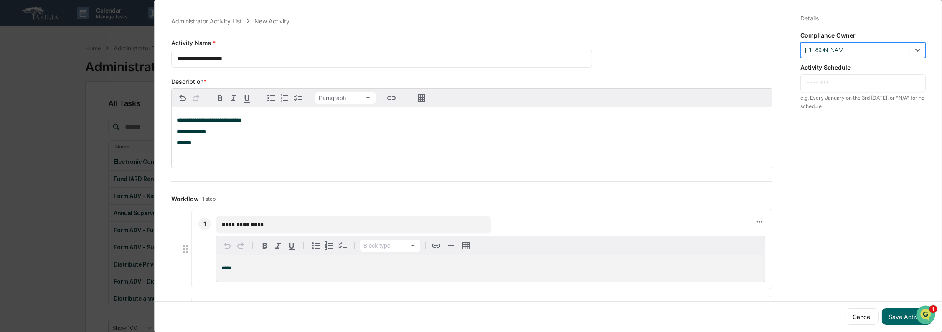
click at [858, 81] on textarea at bounding box center [863, 83] width 113 height 9
click at [893, 309] on button "Save Activity" at bounding box center [907, 317] width 50 height 17
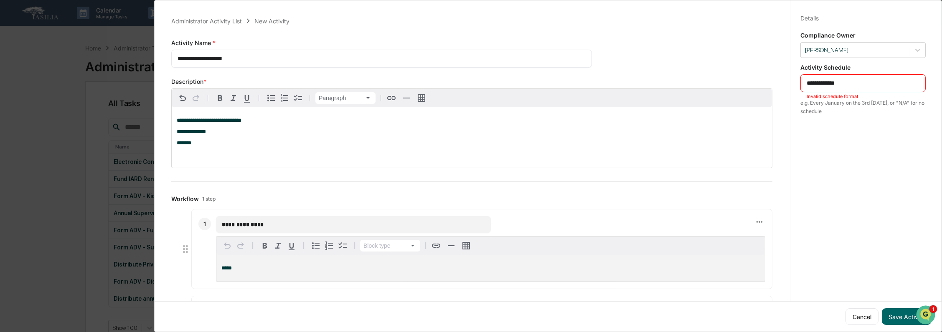
click at [837, 79] on textarea "**********" at bounding box center [863, 83] width 113 height 9
type textarea "**********"
click at [895, 309] on button "Save Activity" at bounding box center [907, 317] width 50 height 17
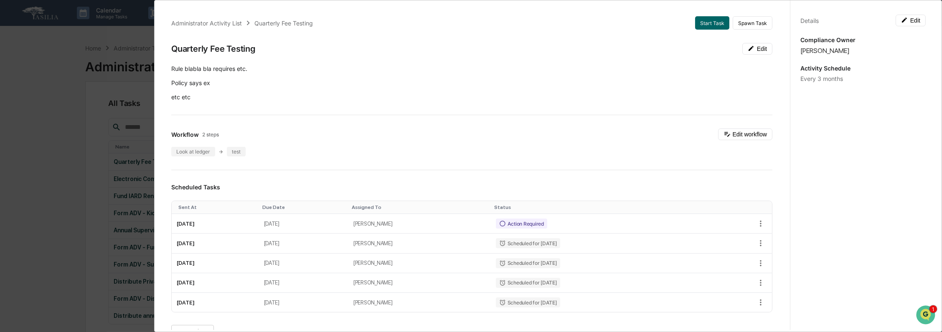
scroll to position [0, 0]
click at [707, 23] on button "Start Task" at bounding box center [712, 22] width 34 height 13
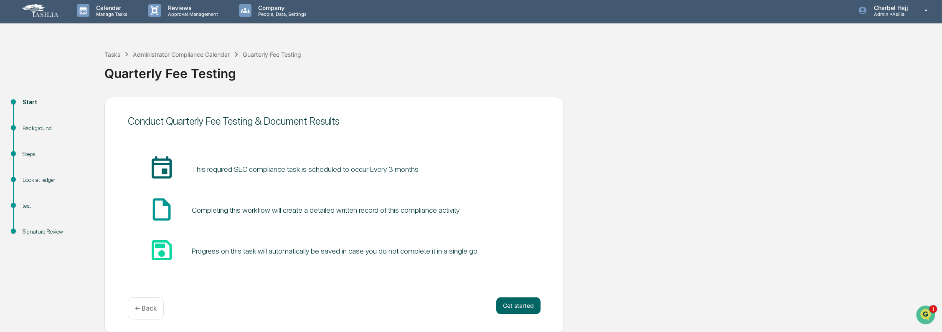
scroll to position [4, 0]
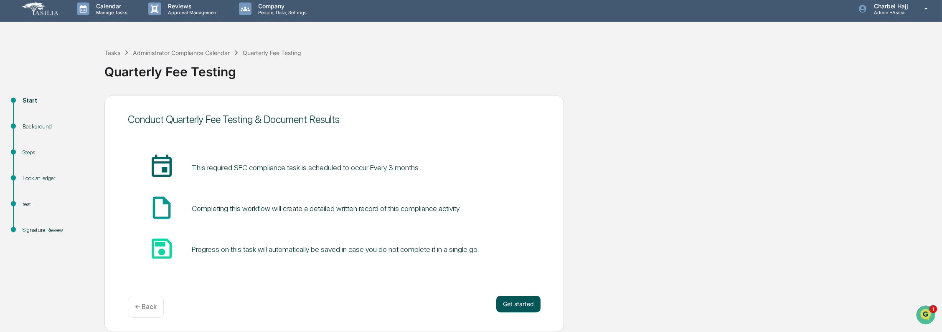
click at [522, 311] on button "Get started" at bounding box center [518, 304] width 44 height 17
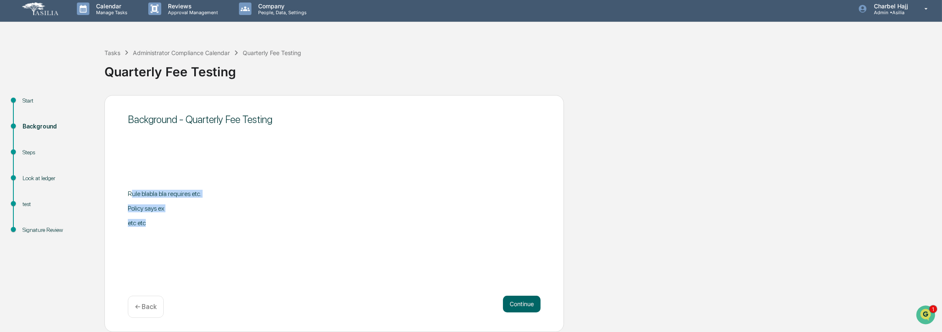
drag, startPoint x: 130, startPoint y: 158, endPoint x: 240, endPoint y: 243, distance: 138.8
click at [240, 243] on div "Background - Quarterly Fee Testing Rule blabla bla requires etc. Policy says ex…" at bounding box center [333, 213] width 459 height 237
drag, startPoint x: 240, startPoint y: 243, endPoint x: 132, endPoint y: 204, distance: 114.4
click at [133, 211] on p "Policy says ex" at bounding box center [334, 209] width 413 height 8
drag, startPoint x: 126, startPoint y: 187, endPoint x: 127, endPoint y: 191, distance: 4.4
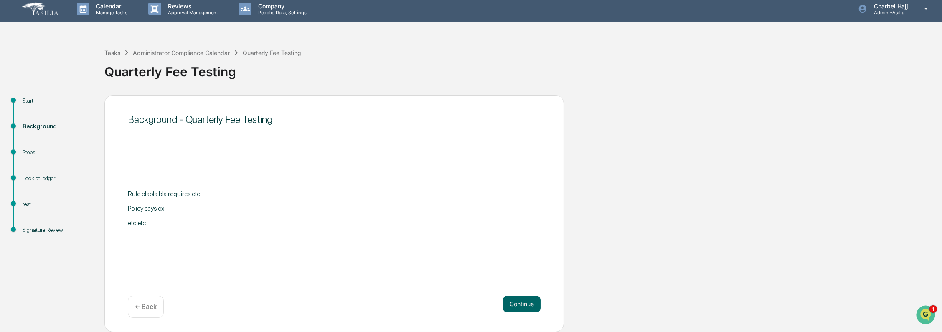
click at [126, 188] on div "Background - Quarterly Fee Testing Rule blabla bla requires etc. Policy says ex…" at bounding box center [333, 213] width 459 height 237
drag, startPoint x: 130, startPoint y: 193, endPoint x: 178, endPoint y: 240, distance: 66.8
click at [178, 240] on div "Background - Quarterly Fee Testing Rule blabla bla requires etc. Policy says ex…" at bounding box center [333, 213] width 459 height 237
click at [515, 300] on button "Continue" at bounding box center [522, 304] width 38 height 17
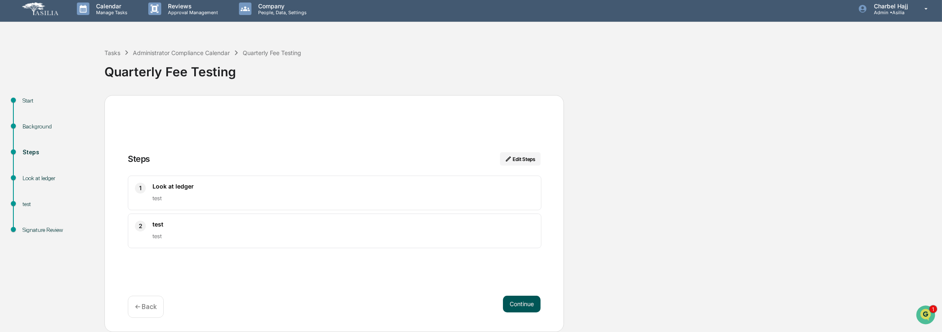
click at [525, 301] on button "Continue" at bounding box center [522, 304] width 38 height 17
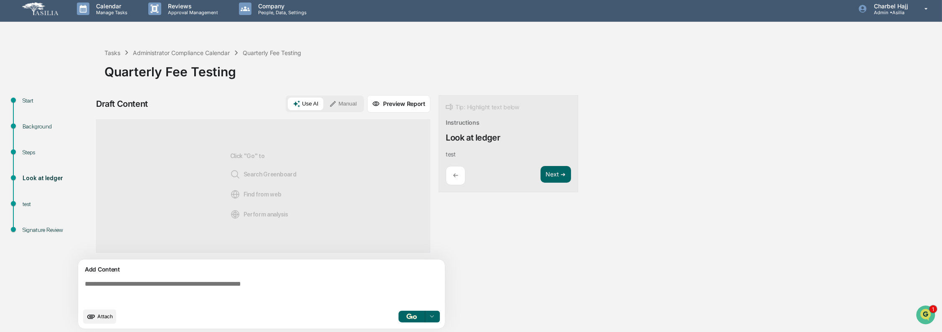
drag, startPoint x: 166, startPoint y: 281, endPoint x: 145, endPoint y: 287, distance: 22.2
click at [166, 282] on textarea at bounding box center [262, 292] width 363 height 30
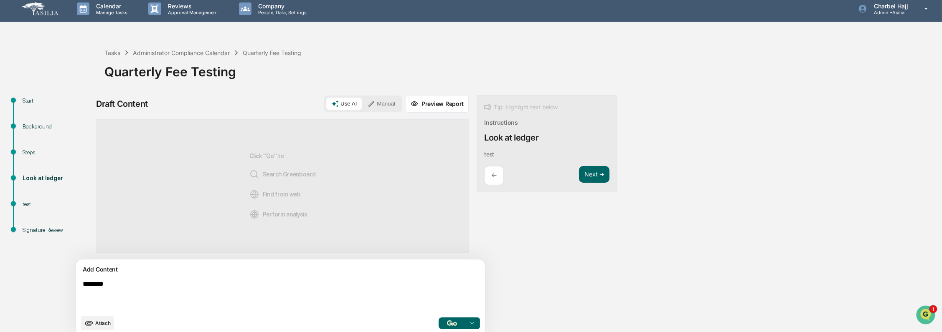
type textarea "********"
click at [23, 203] on div "test" at bounding box center [57, 204] width 68 height 9
click at [28, 205] on div "test" at bounding box center [57, 204] width 68 height 9
click at [579, 174] on button "Next ➔" at bounding box center [594, 174] width 30 height 17
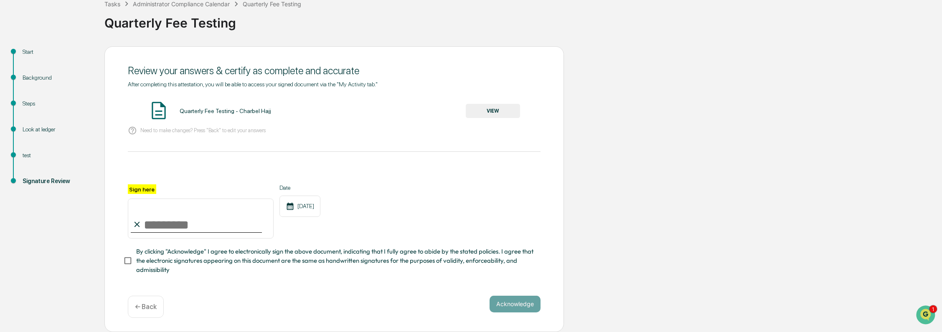
scroll to position [0, 0]
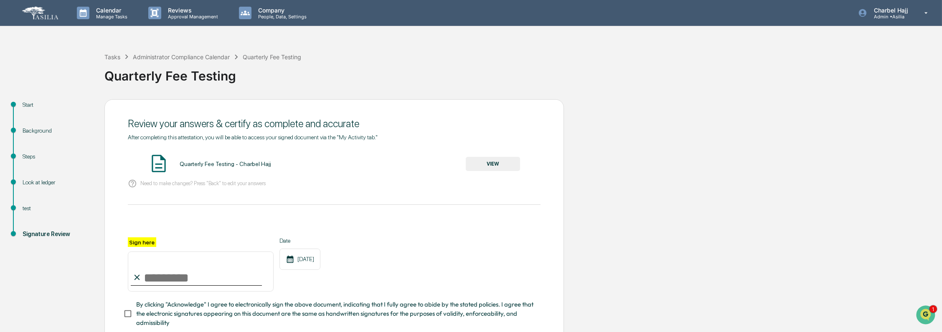
click at [37, 18] on img at bounding box center [40, 13] width 40 height 16
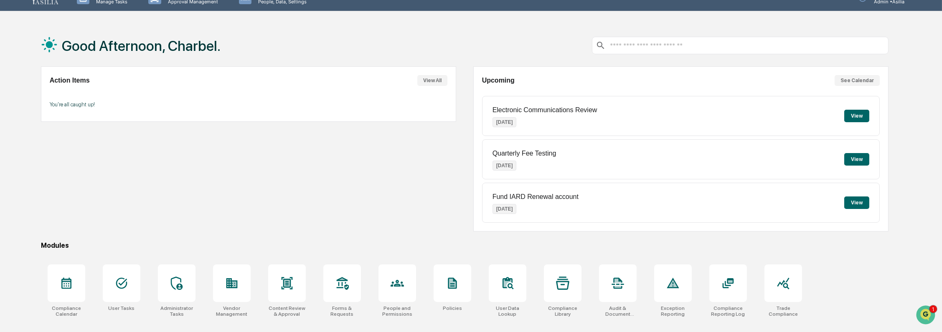
scroll to position [40, 0]
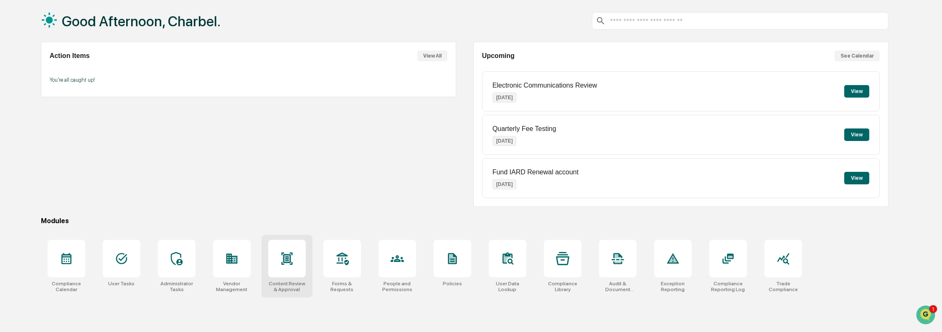
click at [302, 258] on div at bounding box center [287, 259] width 38 height 38
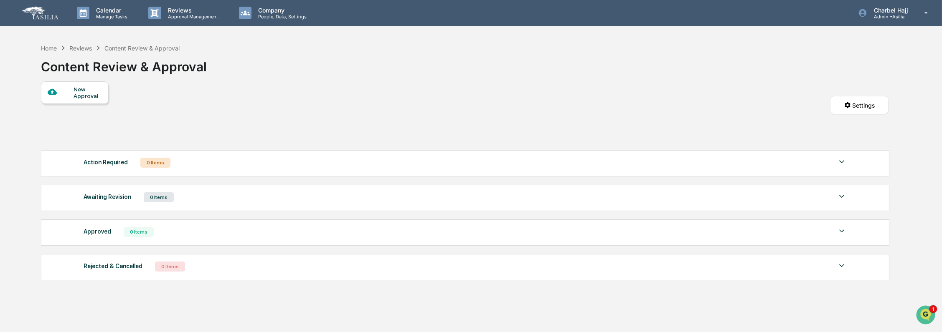
click at [82, 88] on div "New Approval" at bounding box center [88, 92] width 28 height 13
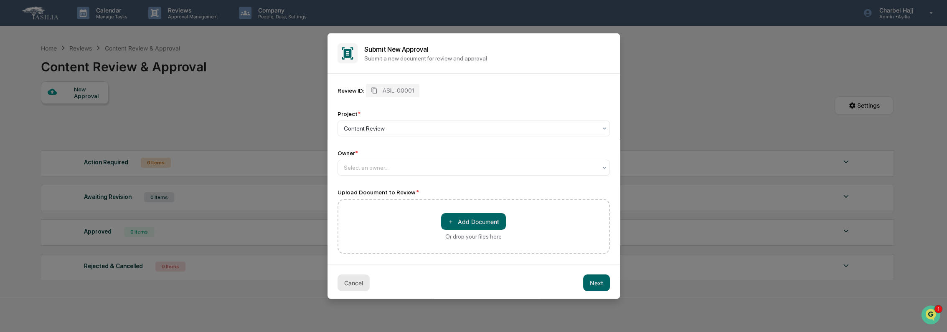
click at [363, 285] on button "Cancel" at bounding box center [353, 283] width 32 height 17
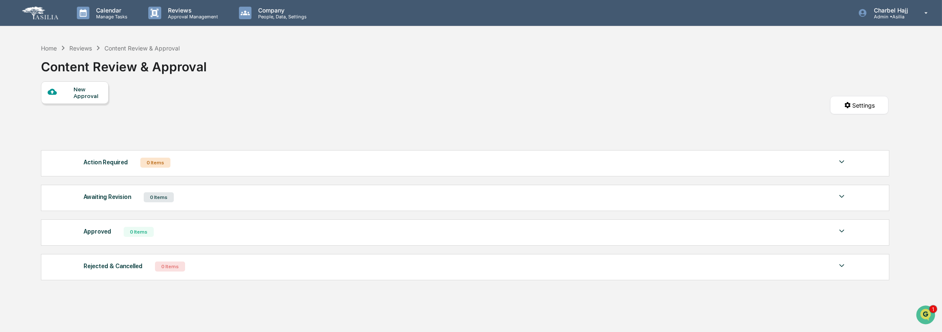
click at [80, 94] on div "New Approval" at bounding box center [88, 92] width 28 height 13
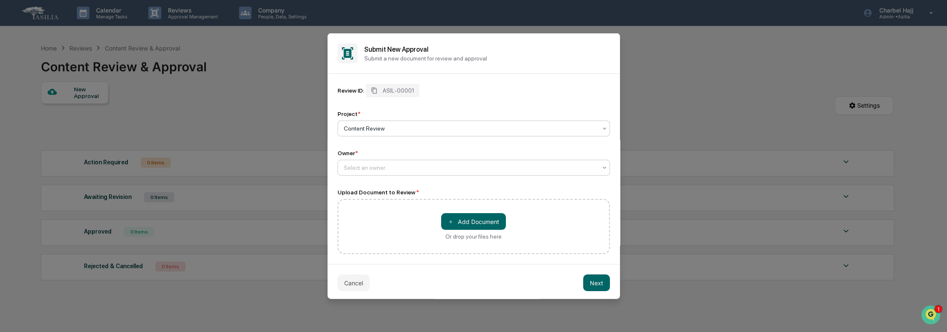
click at [389, 172] on div at bounding box center [470, 168] width 253 height 8
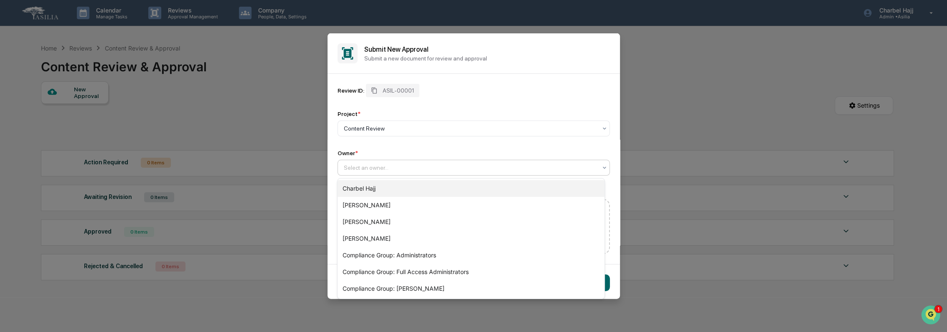
click at [391, 191] on div "Charbel Hajj" at bounding box center [470, 188] width 266 height 17
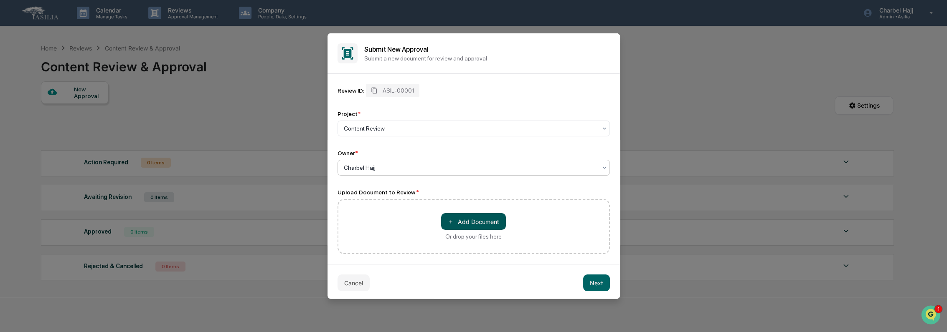
click at [469, 223] on button "＋ Add Document" at bounding box center [473, 221] width 65 height 17
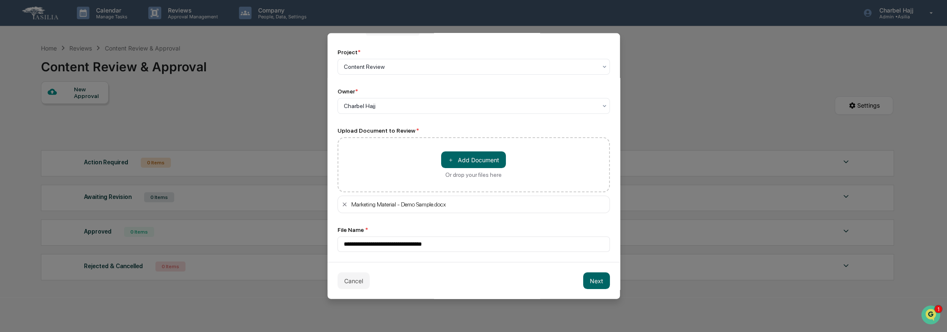
scroll to position [64, 0]
click at [593, 281] on button "Next" at bounding box center [596, 281] width 27 height 17
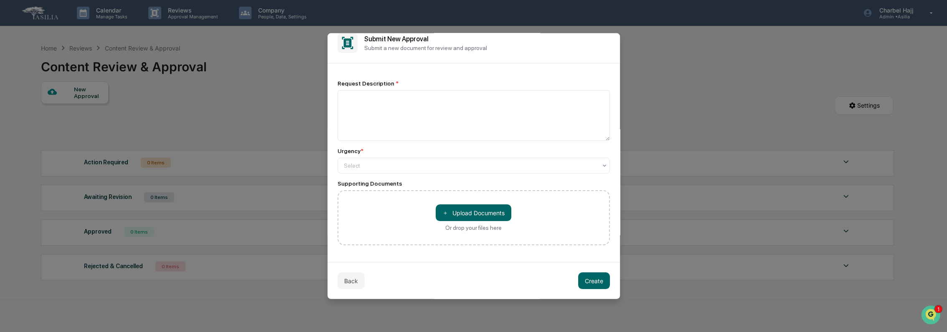
scroll to position [0, 0]
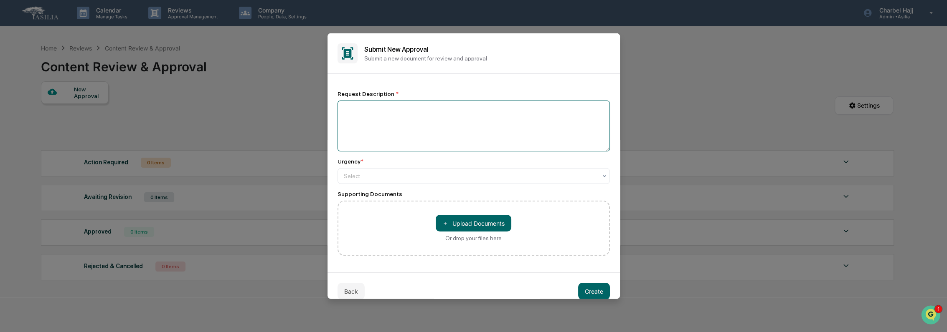
click at [413, 115] on textarea at bounding box center [473, 126] width 272 height 51
type textarea "**********"
click at [382, 174] on div at bounding box center [470, 176] width 253 height 8
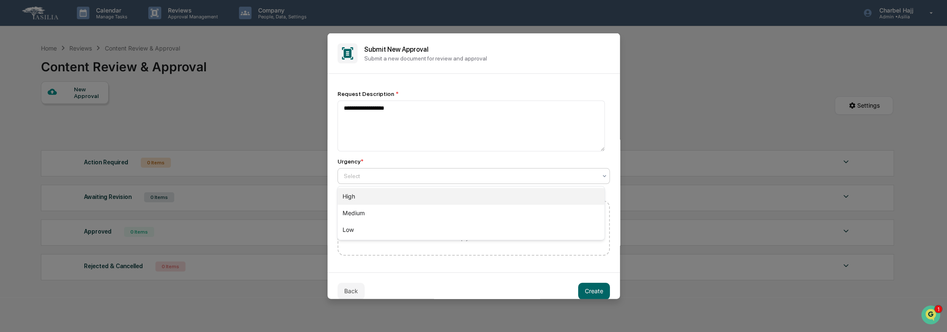
click at [373, 198] on div "High" at bounding box center [470, 196] width 266 height 17
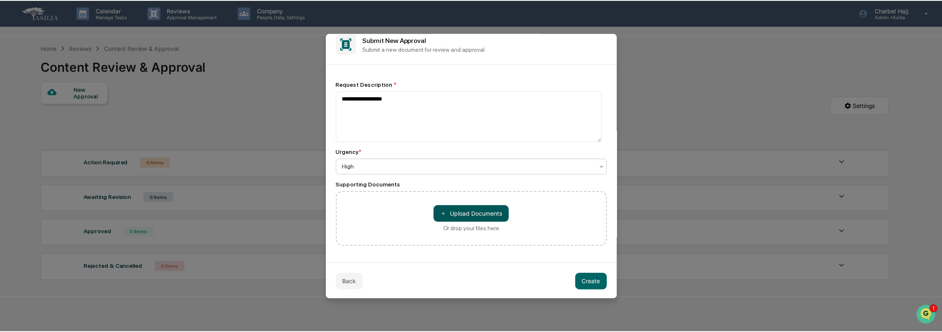
scroll to position [11, 0]
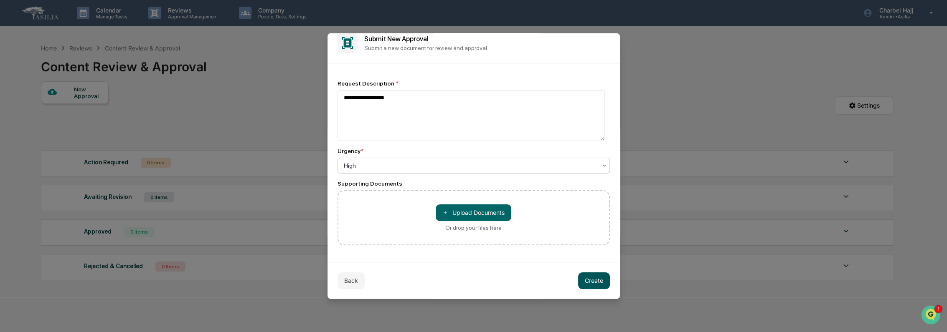
click at [597, 279] on button "Create" at bounding box center [594, 280] width 32 height 17
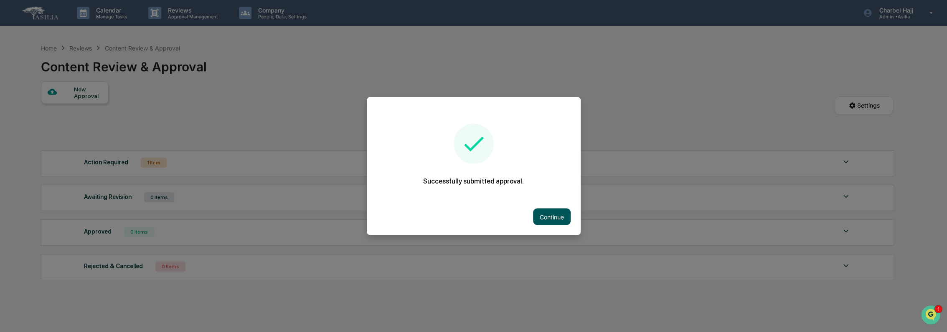
drag, startPoint x: 553, startPoint y: 211, endPoint x: 530, endPoint y: 221, distance: 24.7
click at [553, 211] on button "Continue" at bounding box center [552, 217] width 38 height 17
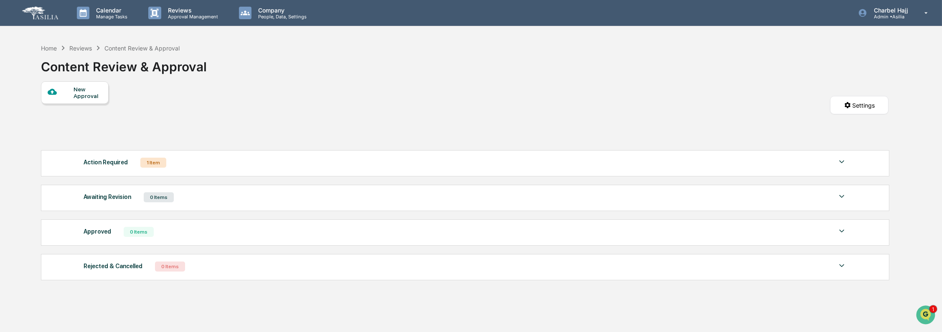
scroll to position [40, 0]
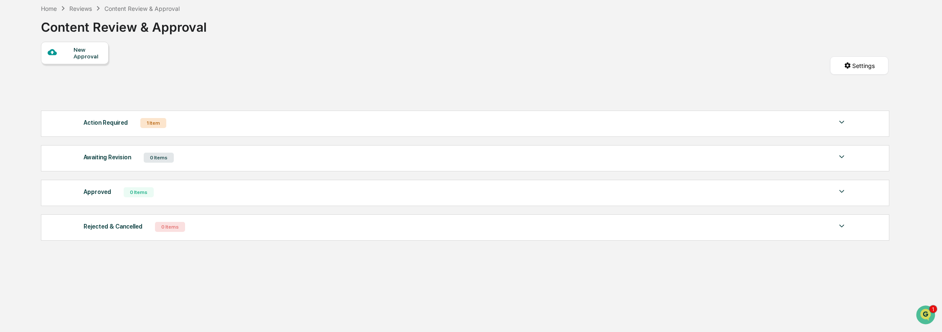
click at [140, 124] on div "1 Item" at bounding box center [153, 123] width 26 height 10
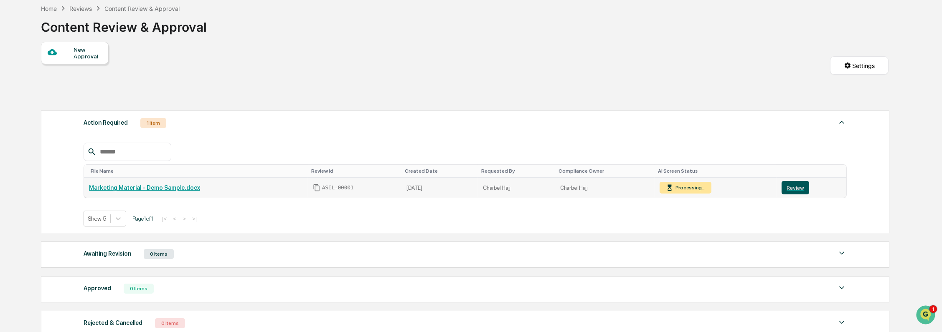
click at [788, 193] on button "Review" at bounding box center [795, 187] width 28 height 13
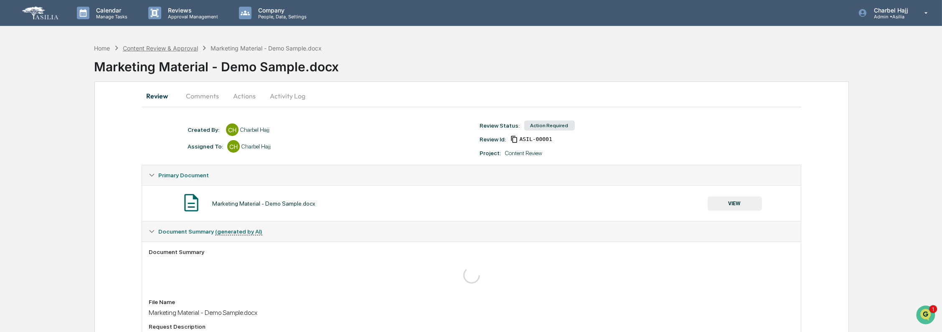
click at [175, 50] on div "Content Review & Approval" at bounding box center [160, 48] width 75 height 7
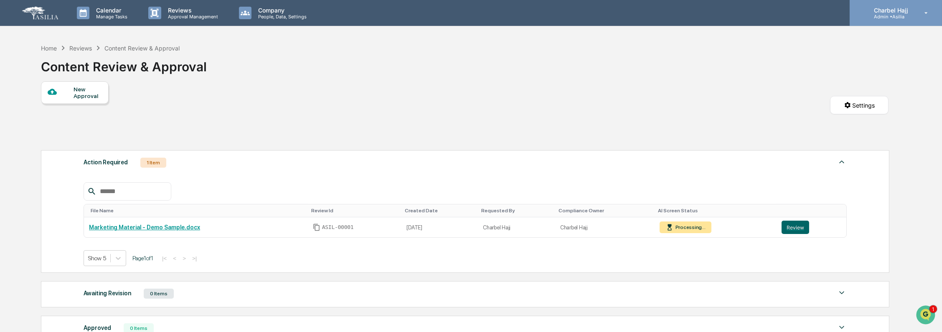
click at [888, 19] on div "Charbel Hajj Admin • [GEOGRAPHIC_DATA]" at bounding box center [896, 13] width 92 height 26
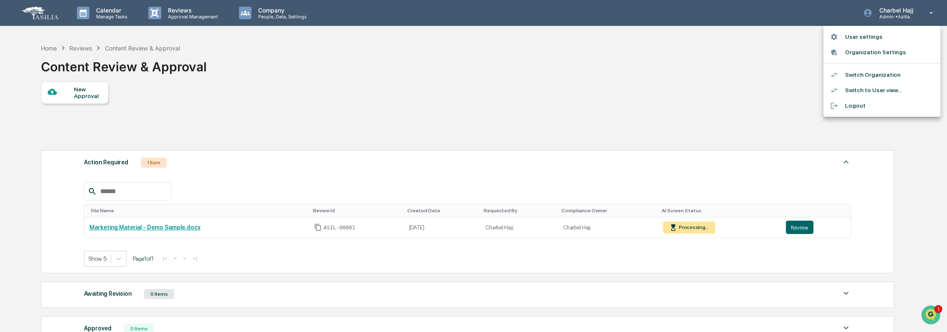
click at [880, 56] on li "Organization Settings" at bounding box center [881, 52] width 117 height 15
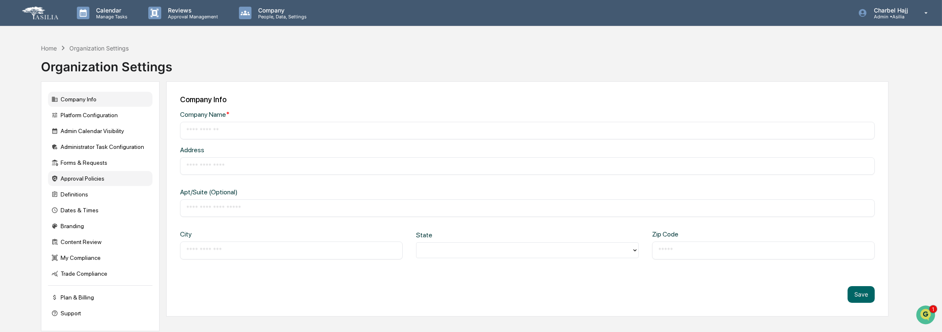
type input "******"
type input "**********"
type input "*****"
click at [52, 45] on div "Home" at bounding box center [49, 48] width 16 height 7
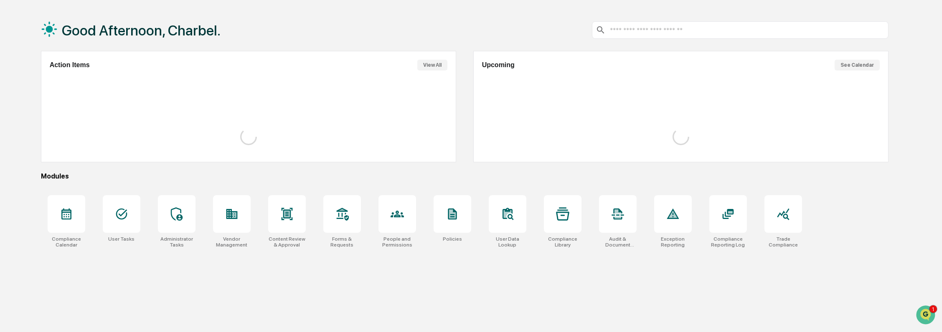
scroll to position [40, 0]
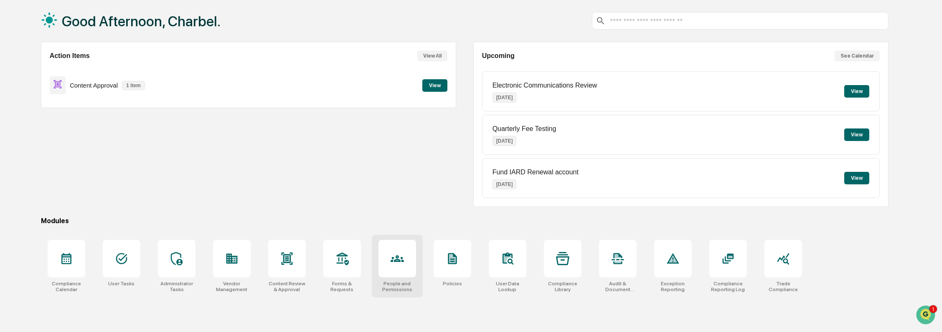
click at [408, 270] on div at bounding box center [397, 259] width 38 height 38
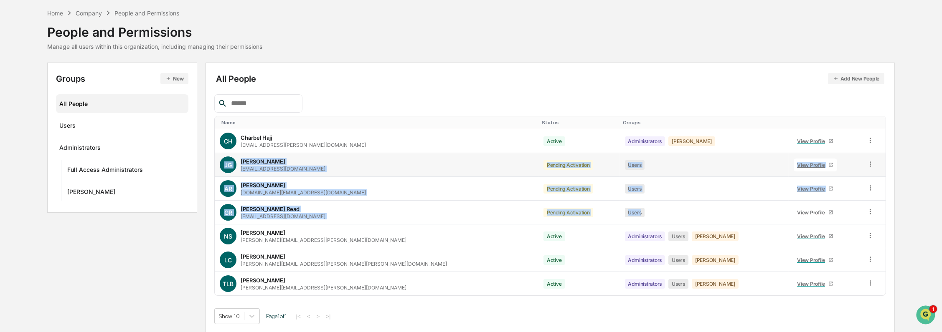
drag, startPoint x: 578, startPoint y: 214, endPoint x: 221, endPoint y: 162, distance: 361.7
click at [221, 162] on tbody "CH Charbel Hajj [EMAIL_ADDRESS][PERSON_NAME][DOMAIN_NAME] Active Administrators…" at bounding box center [550, 212] width 671 height 166
drag, startPoint x: 221, startPoint y: 162, endPoint x: 311, endPoint y: 211, distance: 102.4
click at [311, 211] on div "[PERSON_NAME] Read [EMAIL_ADDRESS][DOMAIN_NAME]" at bounding box center [283, 213] width 85 height 14
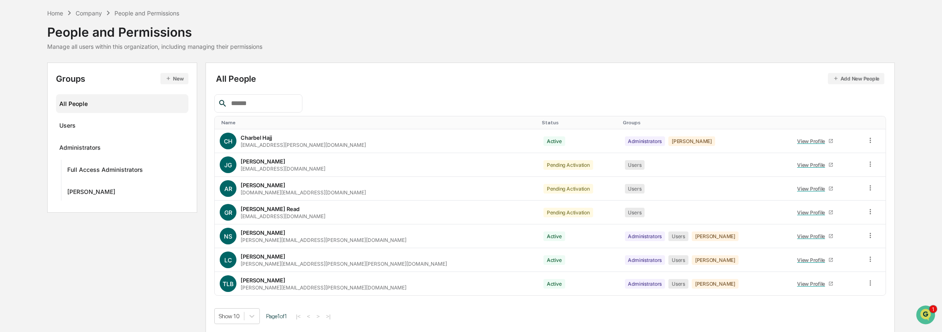
click at [388, 96] on div at bounding box center [550, 103] width 672 height 18
click at [872, 74] on button "Add New People" at bounding box center [856, 78] width 57 height 11
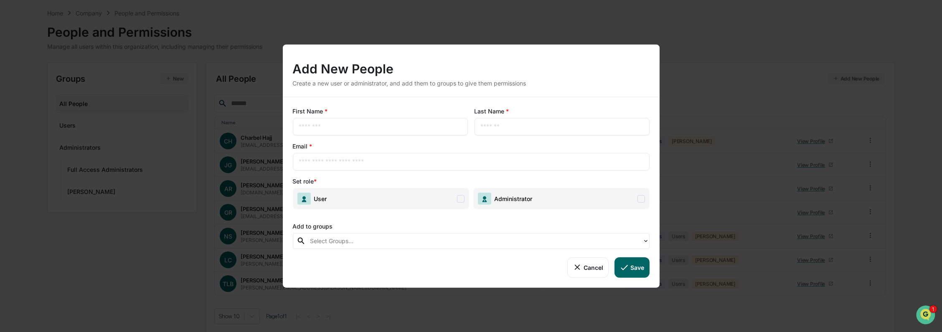
click at [369, 126] on input "text" at bounding box center [380, 127] width 162 height 8
type input "******"
type input "****"
type input "**********"
click at [459, 200] on span at bounding box center [461, 199] width 8 height 8
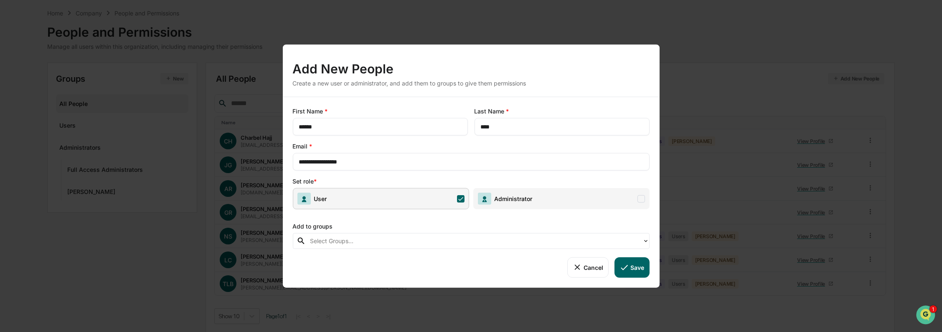
click at [410, 223] on div "Add to groups" at bounding box center [471, 224] width 357 height 17
click at [762, 183] on div "**********" at bounding box center [471, 166] width 942 height 332
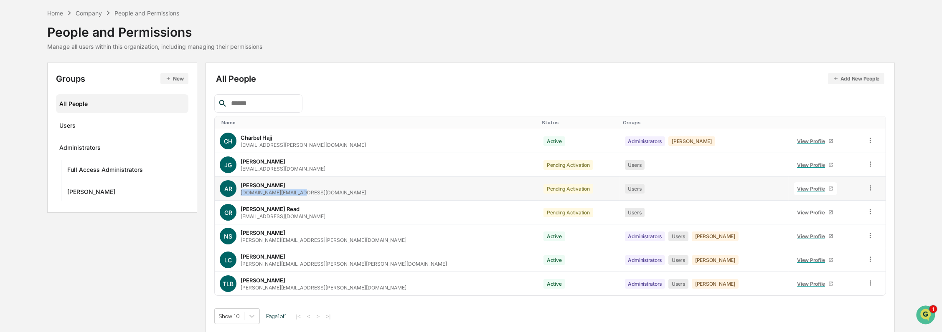
drag, startPoint x: 306, startPoint y: 193, endPoint x: 238, endPoint y: 193, distance: 67.2
click at [238, 193] on div "AR Andrew Read andrew.read@asilia.com" at bounding box center [377, 188] width 314 height 17
drag, startPoint x: 238, startPoint y: 193, endPoint x: 251, endPoint y: 193, distance: 12.1
copy div "andrew.read@asilia.com"
click at [873, 78] on button "Add New People" at bounding box center [856, 78] width 57 height 11
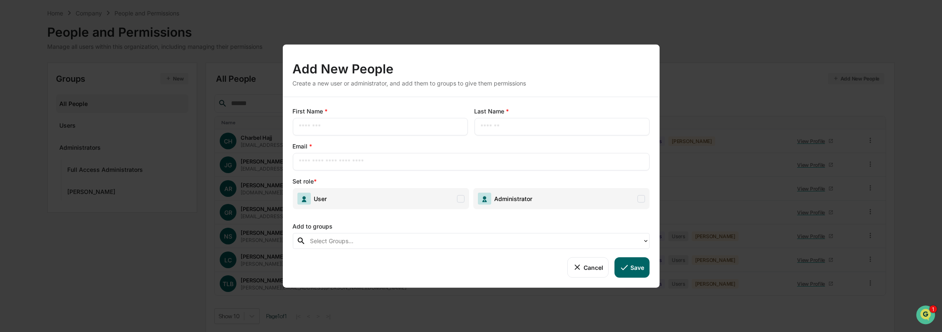
click at [327, 132] on div "​" at bounding box center [380, 127] width 175 height 18
type input "******"
type input "****"
click at [345, 161] on input "text" at bounding box center [471, 162] width 344 height 8
paste input "**********"
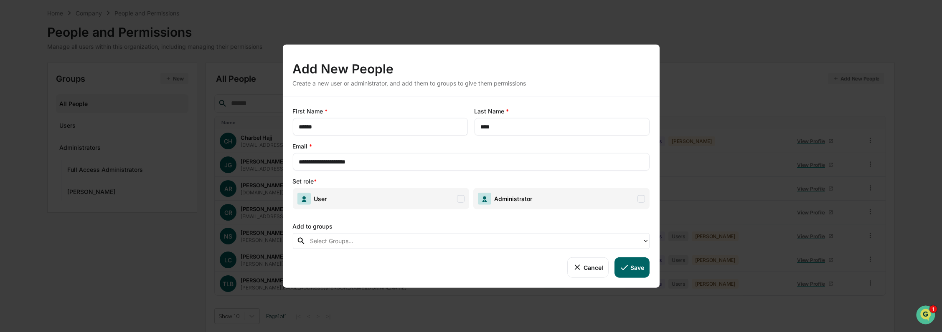
drag, startPoint x: 334, startPoint y: 161, endPoint x: 259, endPoint y: 155, distance: 75.9
click at [264, 161] on div "**********" at bounding box center [471, 166] width 942 height 332
drag, startPoint x: 316, startPoint y: 162, endPoint x: 329, endPoint y: 165, distance: 13.6
click at [329, 163] on input "**********" at bounding box center [471, 162] width 344 height 8
type input "**********"
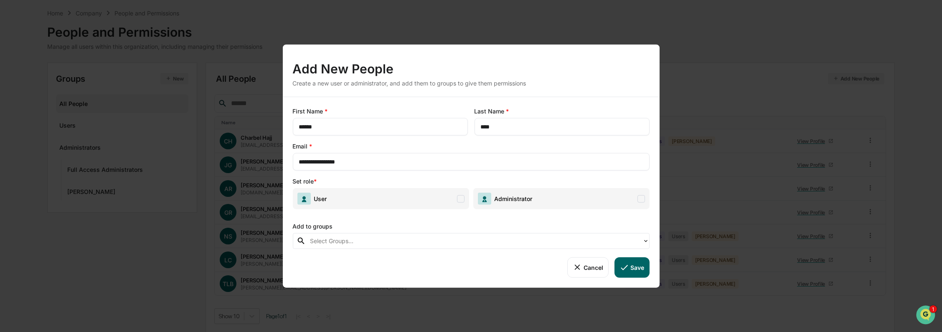
click at [387, 202] on span "User" at bounding box center [381, 198] width 176 height 21
drag, startPoint x: 594, startPoint y: 267, endPoint x: 588, endPoint y: 269, distance: 6.5
click at [594, 267] on button "Cancel" at bounding box center [587, 268] width 41 height 20
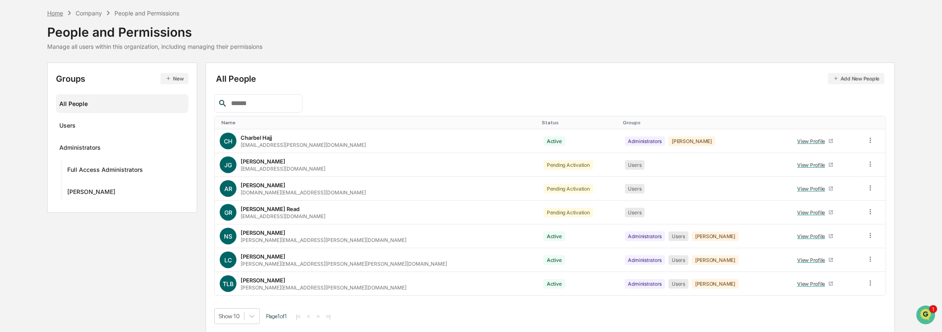
click at [51, 13] on div "Home" at bounding box center [55, 13] width 16 height 7
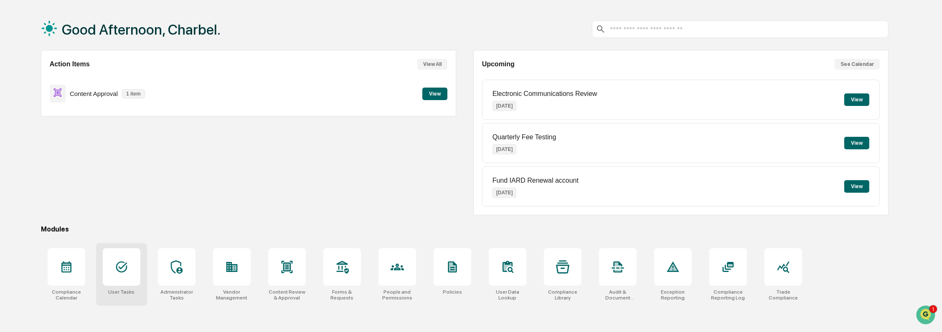
click at [132, 269] on div at bounding box center [122, 268] width 38 height 38
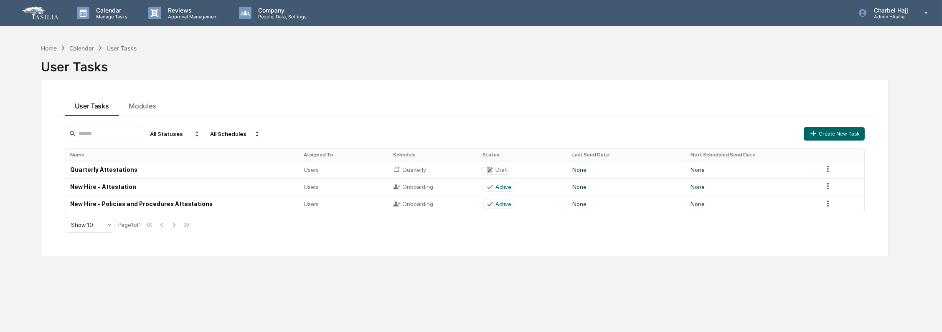
click at [829, 188] on html "Calendar Manage Tasks Reviews Approval Management Company People, Data, Setting…" at bounding box center [471, 166] width 942 height 332
click at [827, 203] on div "Edit" at bounding box center [827, 201] width 53 height 13
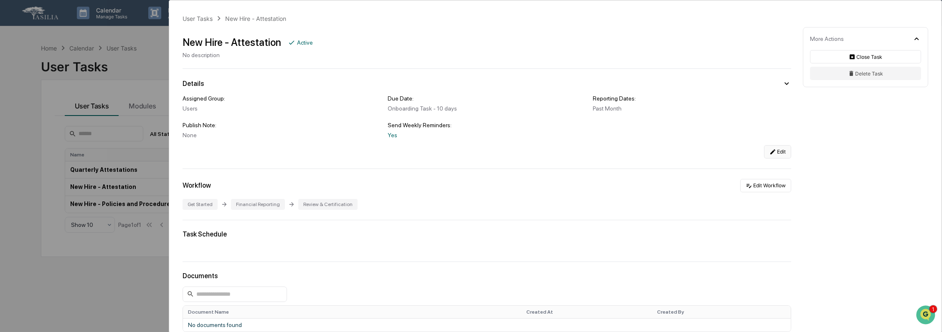
click at [774, 153] on button "Edit" at bounding box center [777, 151] width 27 height 13
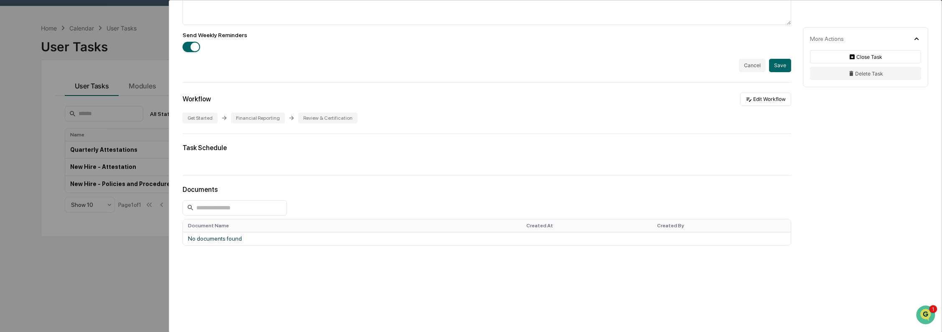
scroll to position [40, 0]
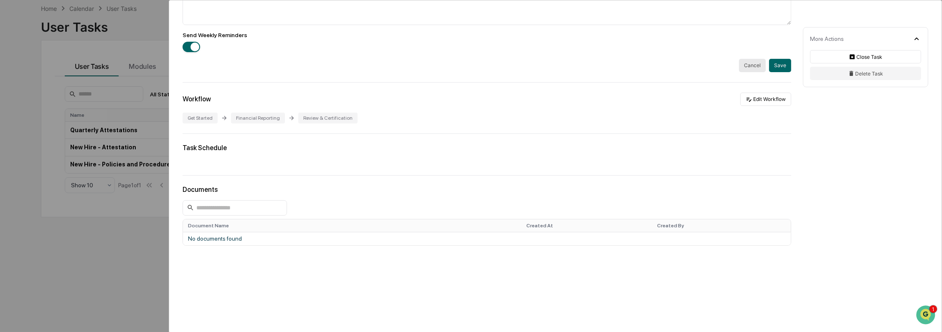
click at [749, 68] on button "Cancel" at bounding box center [752, 65] width 27 height 13
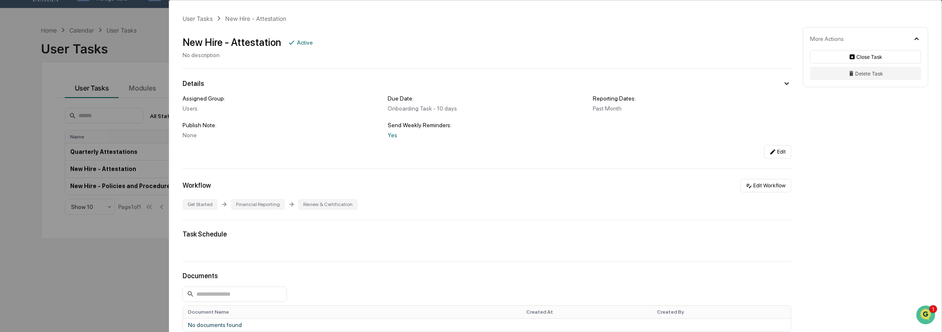
scroll to position [0, 0]
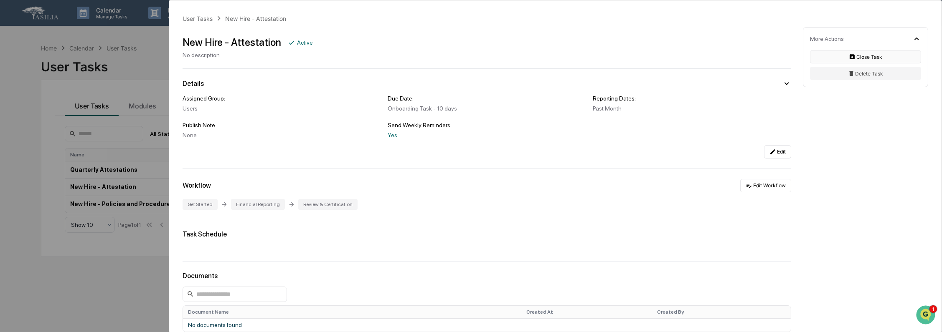
click at [869, 55] on button "Close Task" at bounding box center [865, 56] width 111 height 13
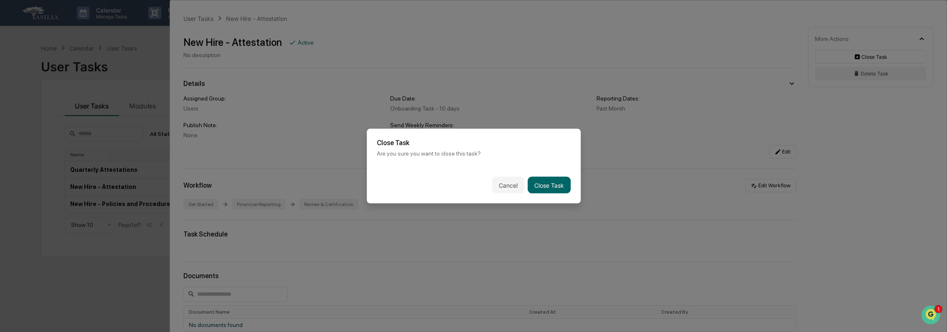
click at [554, 177] on button "Close Task" at bounding box center [549, 185] width 43 height 17
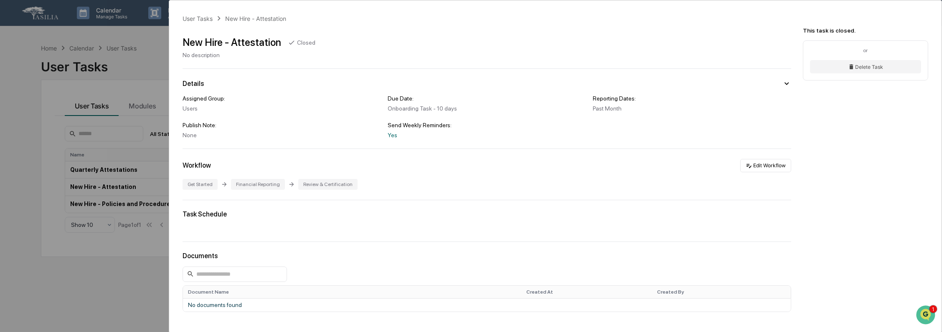
click at [109, 69] on div "User Tasks New Hire - Attestation New Hire - Attestation Closed No description …" at bounding box center [471, 166] width 942 height 332
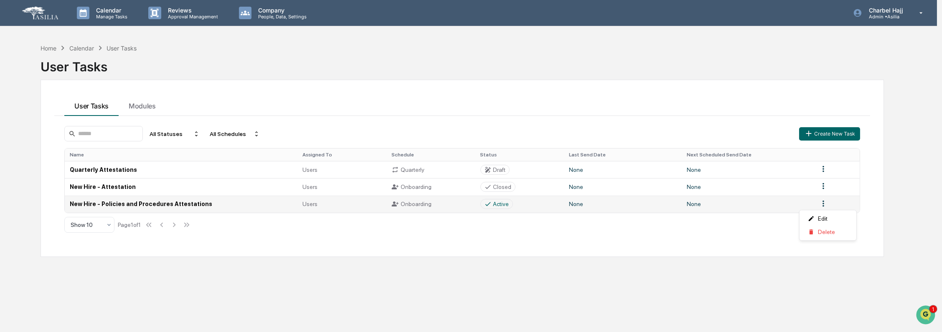
click at [827, 203] on html "Calendar Manage Tasks Reviews Approval Management Company People, Data, Setting…" at bounding box center [471, 166] width 942 height 332
click at [822, 214] on div "Edit" at bounding box center [827, 218] width 53 height 13
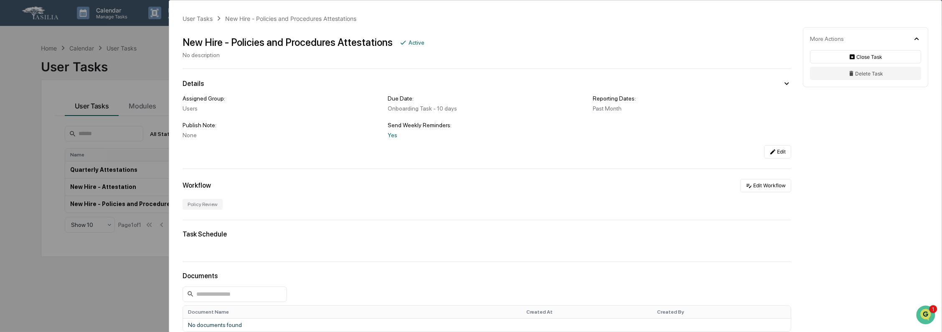
drag, startPoint x: 859, startPoint y: 74, endPoint x: 848, endPoint y: 46, distance: 29.1
click at [832, 37] on div "More Actions Close Task Delete Task" at bounding box center [865, 57] width 125 height 60
click at [850, 56] on icon at bounding box center [852, 56] width 5 height 5
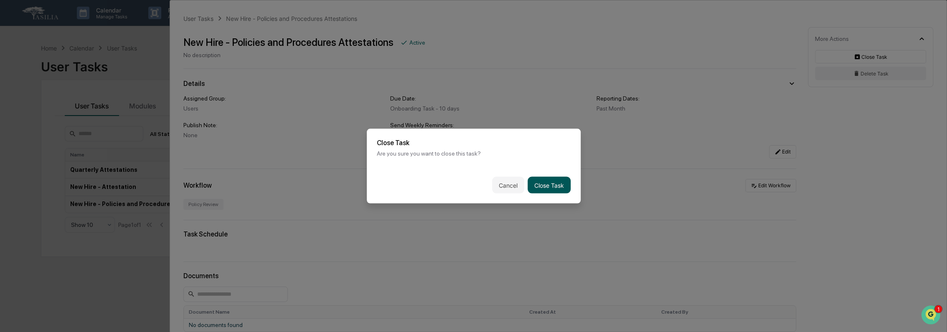
drag, startPoint x: 548, startPoint y: 185, endPoint x: 541, endPoint y: 187, distance: 6.9
click at [548, 186] on button "Close Task" at bounding box center [549, 185] width 43 height 17
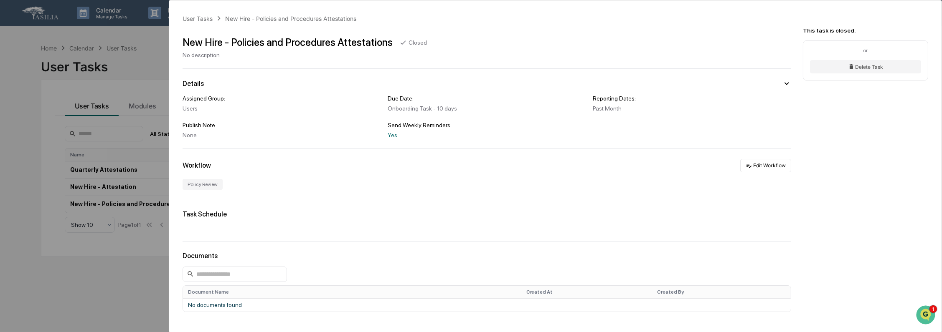
click at [126, 101] on div "User Tasks New Hire - Policies and Procedures Attestations New Hire - Policies …" at bounding box center [471, 166] width 942 height 332
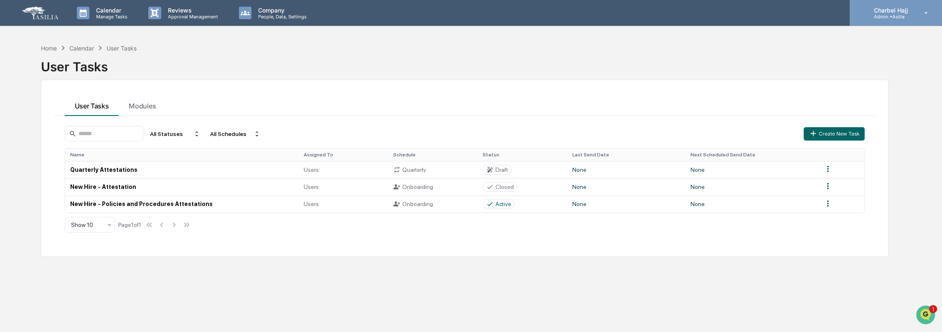
click at [879, 13] on p "Charbel Hajj" at bounding box center [889, 10] width 45 height 7
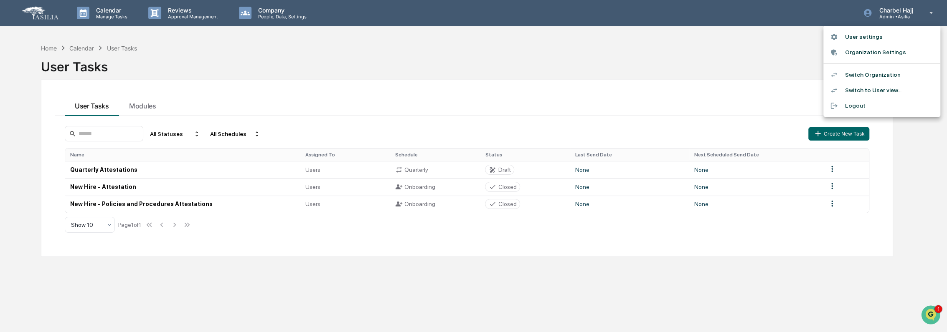
click at [40, 50] on div at bounding box center [473, 166] width 947 height 332
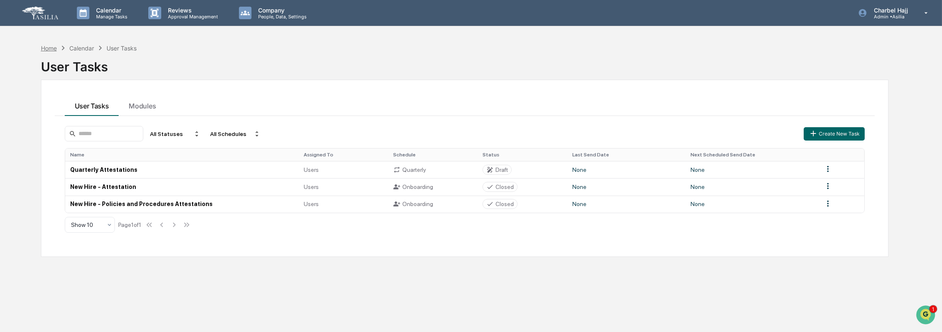
click at [48, 49] on div "User settings Organization Settings Switch Organization Switch to User view... …" at bounding box center [471, 166] width 942 height 332
click at [48, 48] on div "Home" at bounding box center [49, 48] width 16 height 7
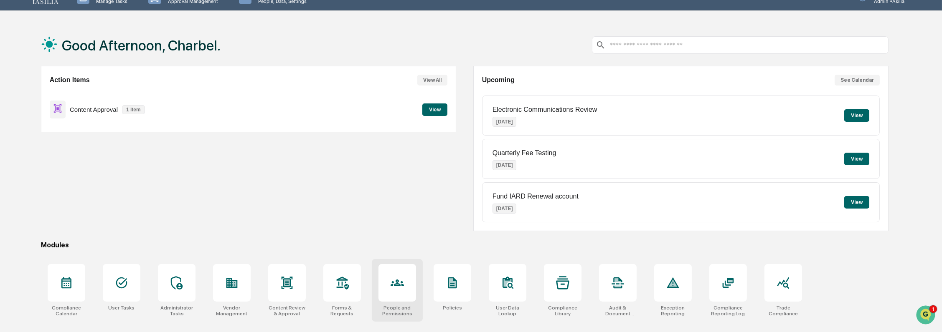
scroll to position [40, 0]
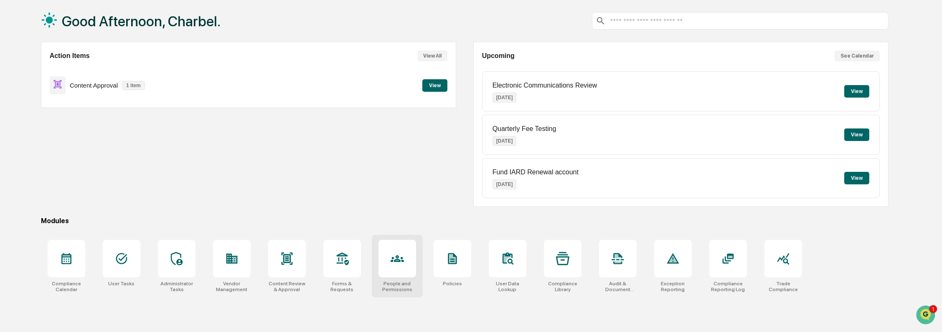
click at [404, 266] on div at bounding box center [397, 259] width 38 height 38
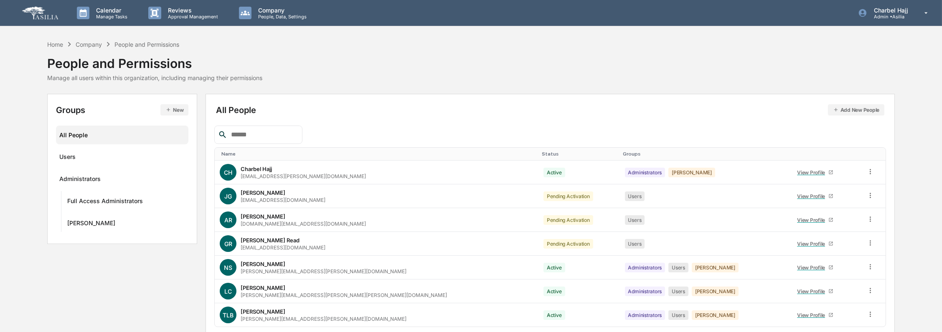
click at [844, 113] on button "Add New People" at bounding box center [856, 109] width 57 height 11
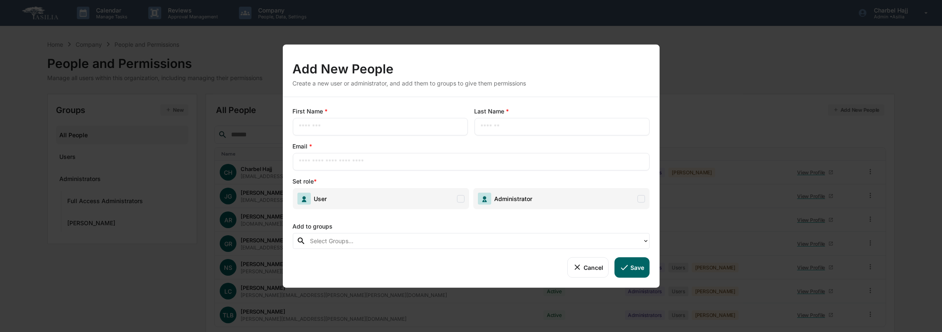
click at [345, 164] on input "text" at bounding box center [471, 162] width 344 height 8
type input "**********"
drag, startPoint x: 361, startPoint y: 124, endPoint x: 365, endPoint y: 123, distance: 4.4
click at [365, 123] on input "text" at bounding box center [380, 127] width 162 height 8
type input "******"
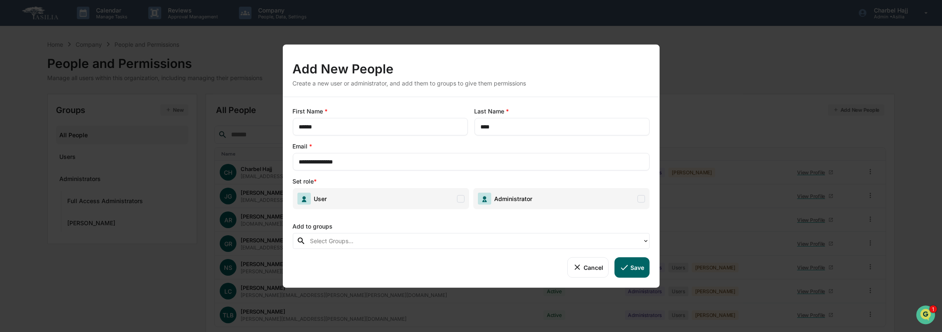
type input "****"
click at [410, 206] on span "User" at bounding box center [381, 198] width 176 height 21
click at [537, 244] on div at bounding box center [474, 241] width 328 height 10
click at [468, 281] on div "**********" at bounding box center [471, 192] width 377 height 191
drag, startPoint x: 637, startPoint y: 268, endPoint x: 633, endPoint y: 274, distance: 7.3
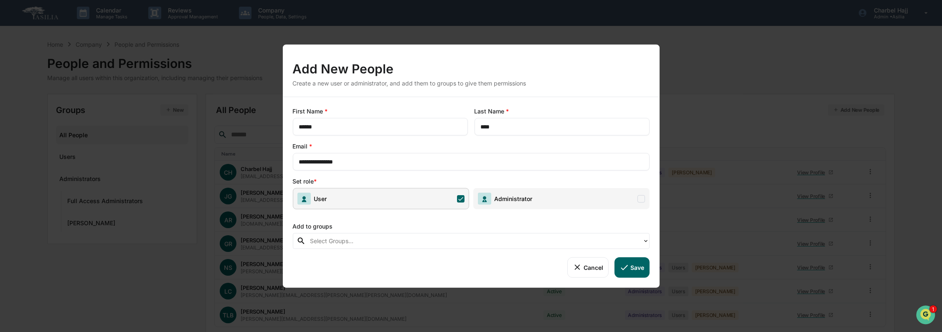
click at [636, 268] on button "Save" at bounding box center [631, 268] width 35 height 20
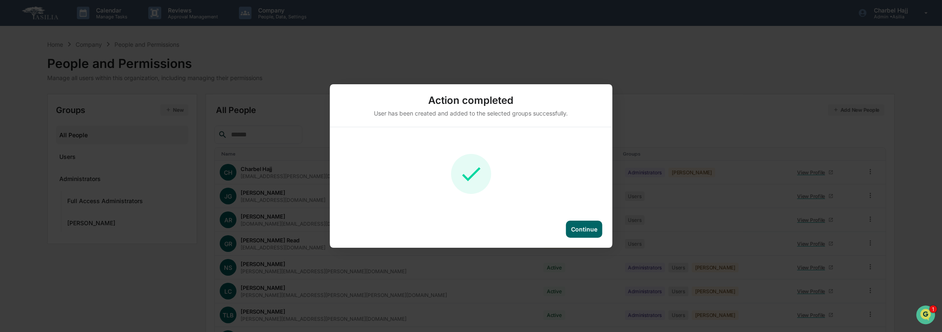
click at [596, 228] on div "Continue" at bounding box center [584, 229] width 26 height 7
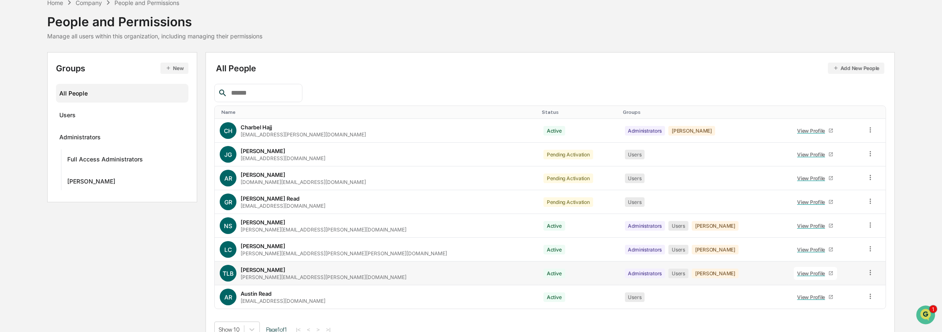
scroll to position [55, 0]
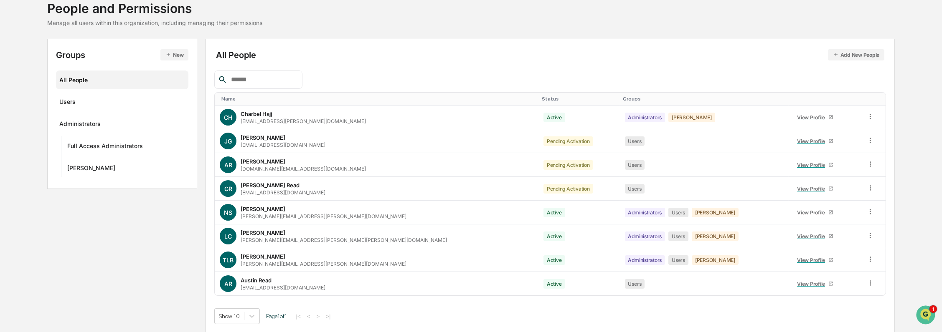
click at [171, 56] on button "New" at bounding box center [174, 54] width 28 height 11
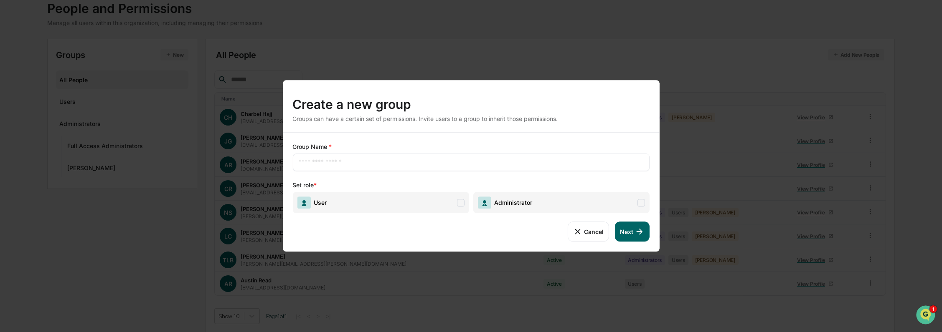
click at [348, 166] on input "text" at bounding box center [471, 162] width 344 height 8
type input "**********"
click at [341, 204] on span "User" at bounding box center [381, 202] width 176 height 21
click at [641, 233] on icon at bounding box center [640, 232] width 6 height 6
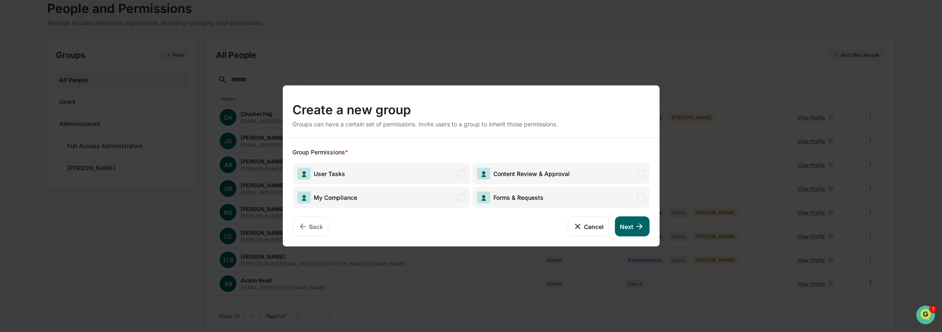
click at [455, 174] on span "User Tasks" at bounding box center [381, 173] width 177 height 21
click at [544, 201] on span "Forms & Requests" at bounding box center [560, 197] width 177 height 21
drag, startPoint x: 627, startPoint y: 174, endPoint x: 429, endPoint y: 205, distance: 200.4
click at [627, 174] on span "Content Review & Approval" at bounding box center [560, 173] width 177 height 21
click at [420, 201] on span "My Compliance" at bounding box center [381, 197] width 177 height 21
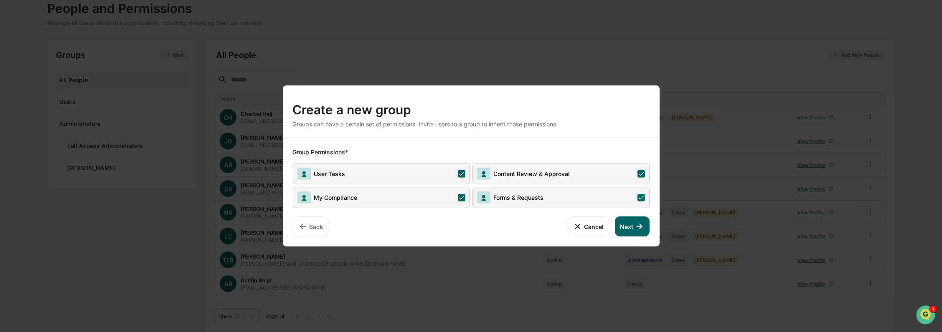
click at [633, 224] on button "Next" at bounding box center [632, 227] width 34 height 20
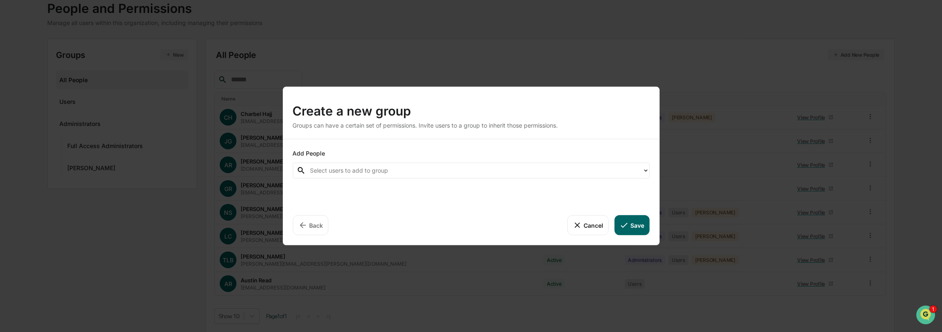
click at [637, 226] on button "Save" at bounding box center [631, 226] width 35 height 20
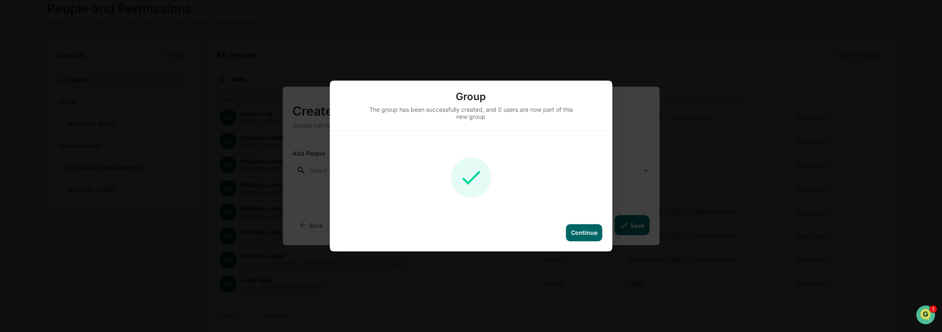
click at [583, 233] on div "Continue" at bounding box center [584, 233] width 26 height 7
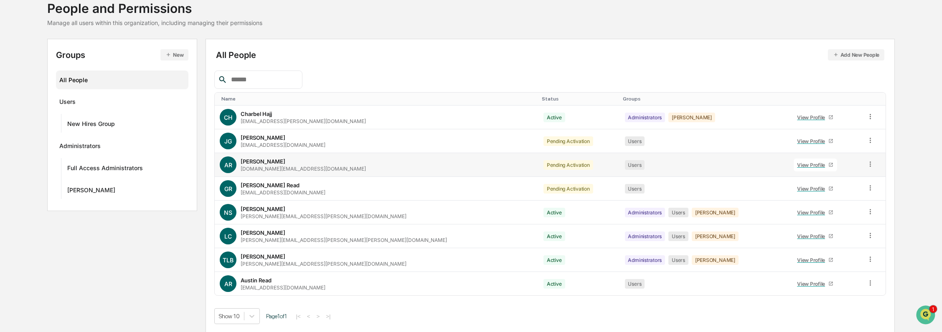
click at [866, 164] on icon at bounding box center [870, 164] width 8 height 8
click at [830, 178] on div "Groups & Permissions" at bounding box center [832, 178] width 72 height 10
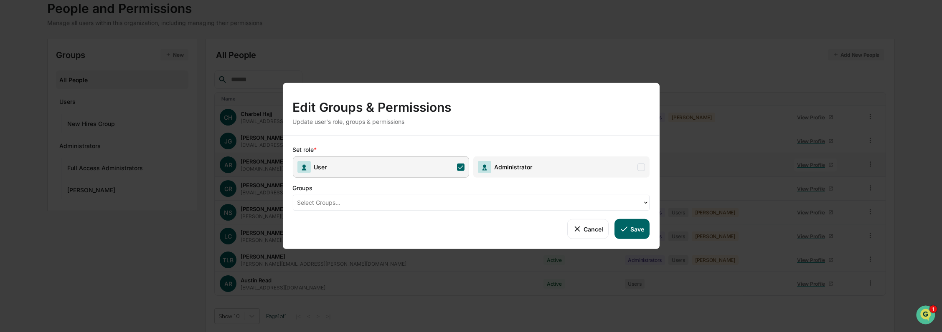
drag, startPoint x: 582, startPoint y: 166, endPoint x: 618, endPoint y: 186, distance: 40.8
click at [582, 166] on span "Administrator" at bounding box center [561, 167] width 176 height 21
click at [625, 228] on icon at bounding box center [623, 229] width 9 height 9
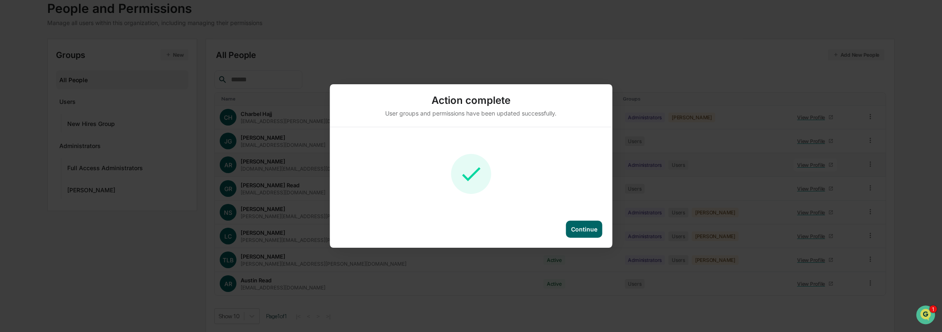
click at [575, 224] on div "Continue" at bounding box center [584, 229] width 36 height 17
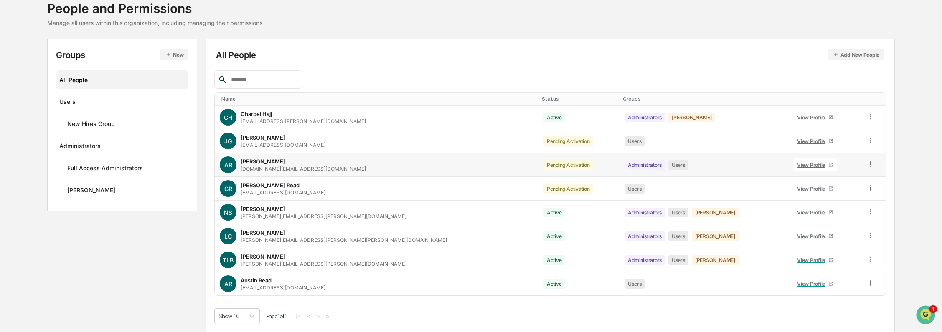
click at [891, 168] on div "All People Add New People Name Status Groups CH Charbel Hajj Charbel.Hajj@kroll…" at bounding box center [549, 186] width 689 height 294
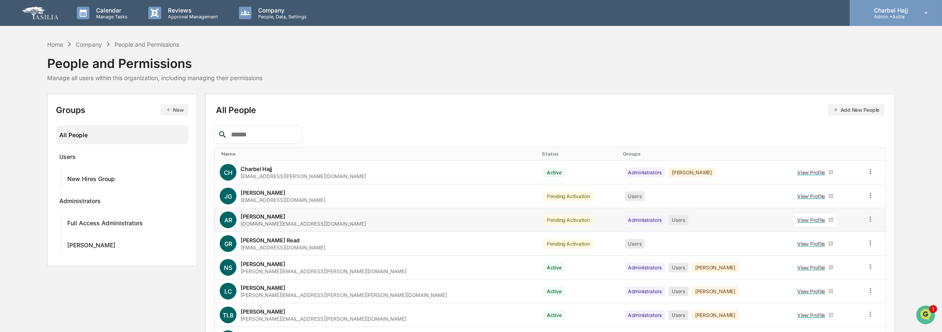
click at [892, 14] on p "Admin • Asilia" at bounding box center [889, 17] width 45 height 6
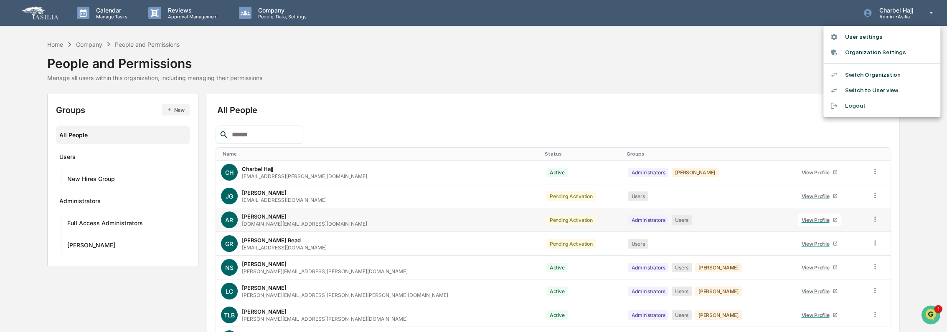
click at [888, 89] on li "Switch to User view..." at bounding box center [881, 90] width 117 height 15
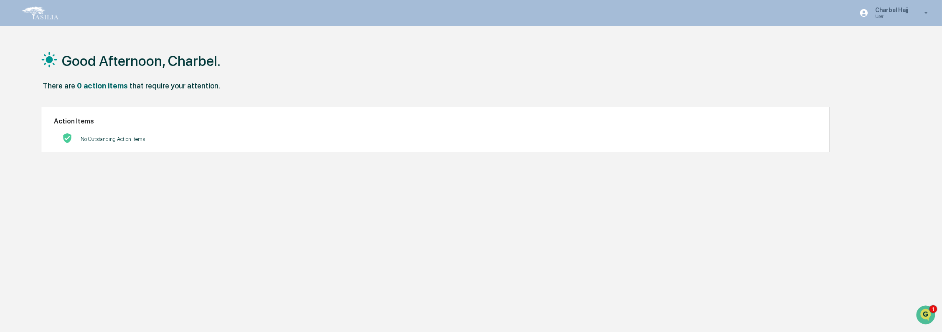
click at [916, 12] on div "Charbel Hajj User" at bounding box center [896, 13] width 91 height 26
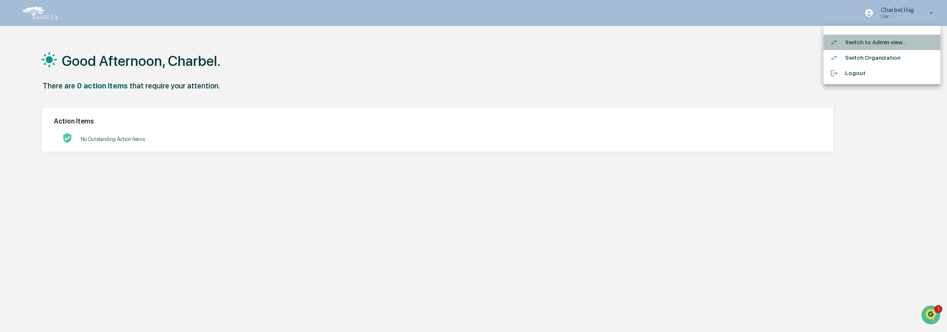
click at [903, 44] on li "Switch to Admin view..." at bounding box center [881, 42] width 117 height 15
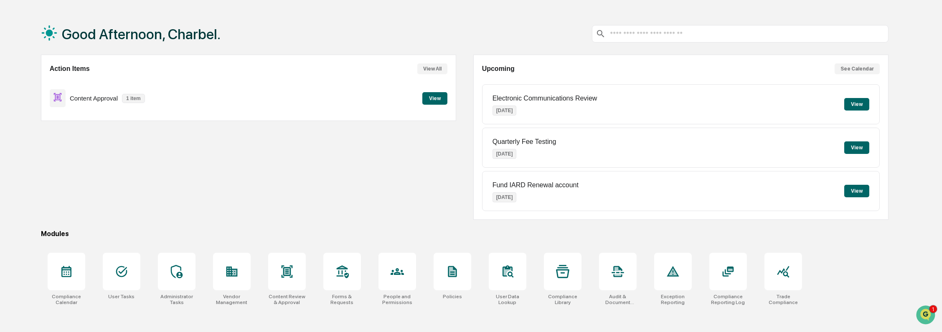
scroll to position [40, 0]
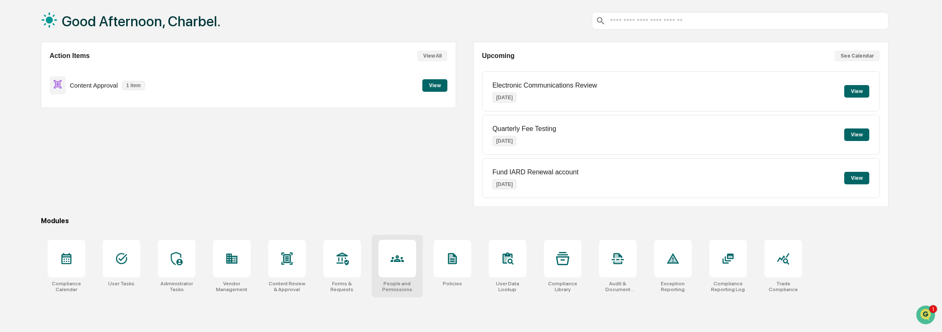
click at [393, 280] on div "People and Permissions" at bounding box center [397, 266] width 51 height 63
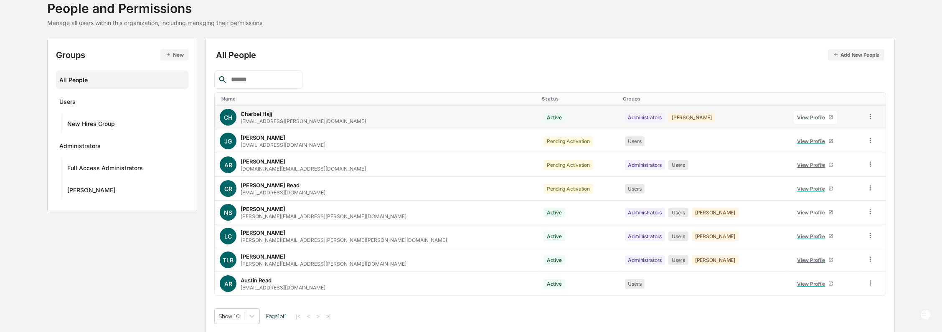
click at [861, 112] on td at bounding box center [873, 118] width 24 height 24
click at [866, 114] on icon at bounding box center [870, 117] width 8 height 8
click at [845, 134] on div "Groups & Permissions" at bounding box center [832, 130] width 72 height 10
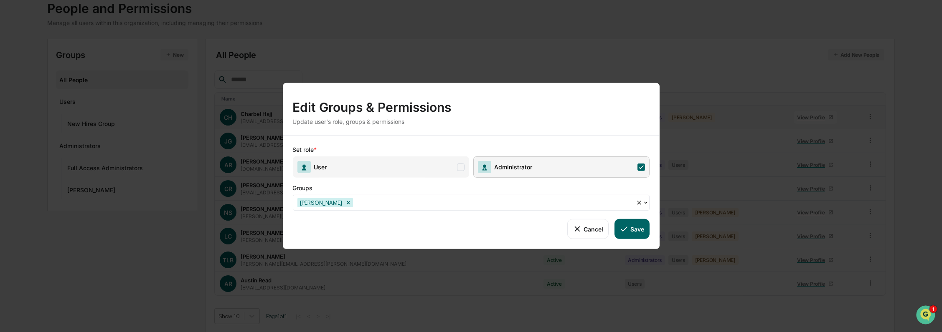
click at [459, 165] on span at bounding box center [461, 167] width 8 height 8
click at [639, 226] on button "Save" at bounding box center [631, 229] width 35 height 20
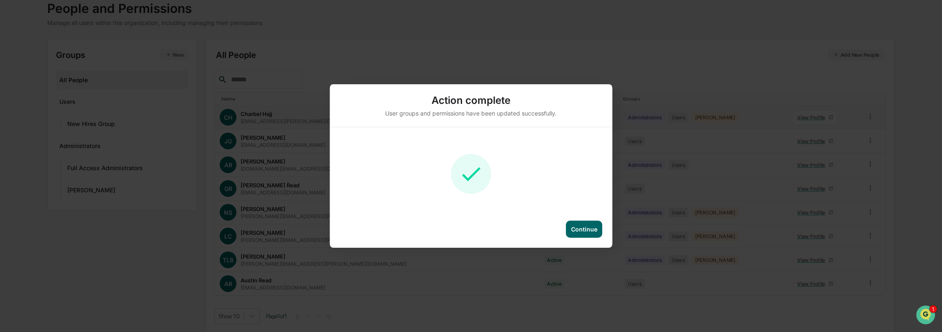
click at [591, 234] on div "Continue" at bounding box center [584, 229] width 36 height 17
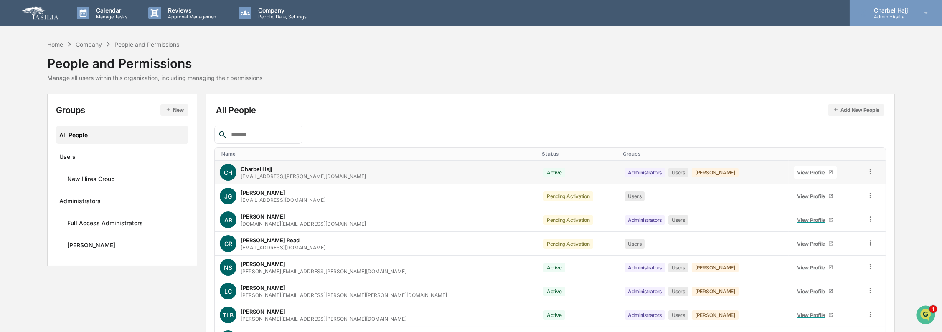
click at [895, 19] on div "Charbel Hajj Admin • [GEOGRAPHIC_DATA]" at bounding box center [896, 13] width 92 height 26
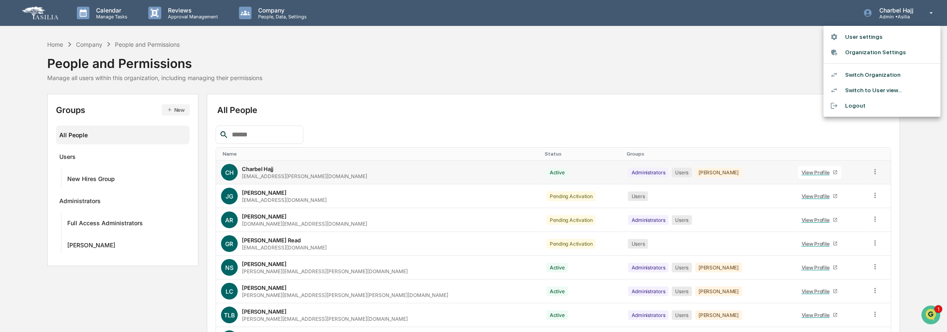
click at [890, 78] on li "Switch Organization" at bounding box center [881, 74] width 117 height 15
